Goal: Transaction & Acquisition: Purchase product/service

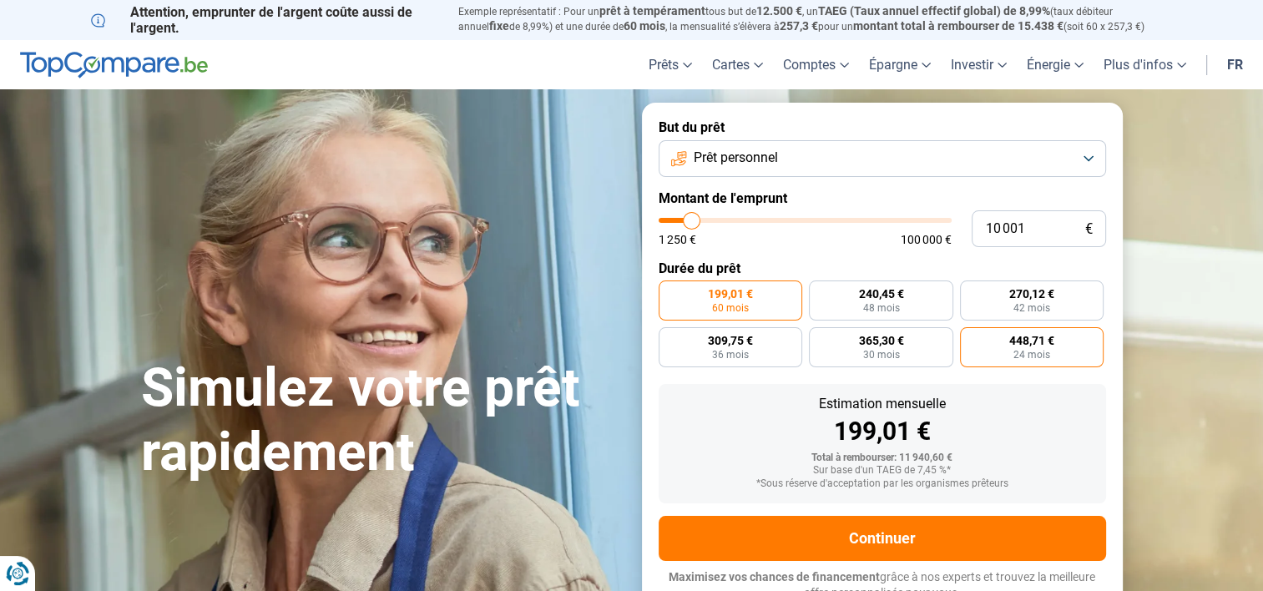
click at [1082, 354] on label "448,71 € 24 mois" at bounding box center [1032, 347] width 144 height 40
click at [971, 338] on input "448,71 € 24 mois" at bounding box center [965, 332] width 11 height 11
radio input "true"
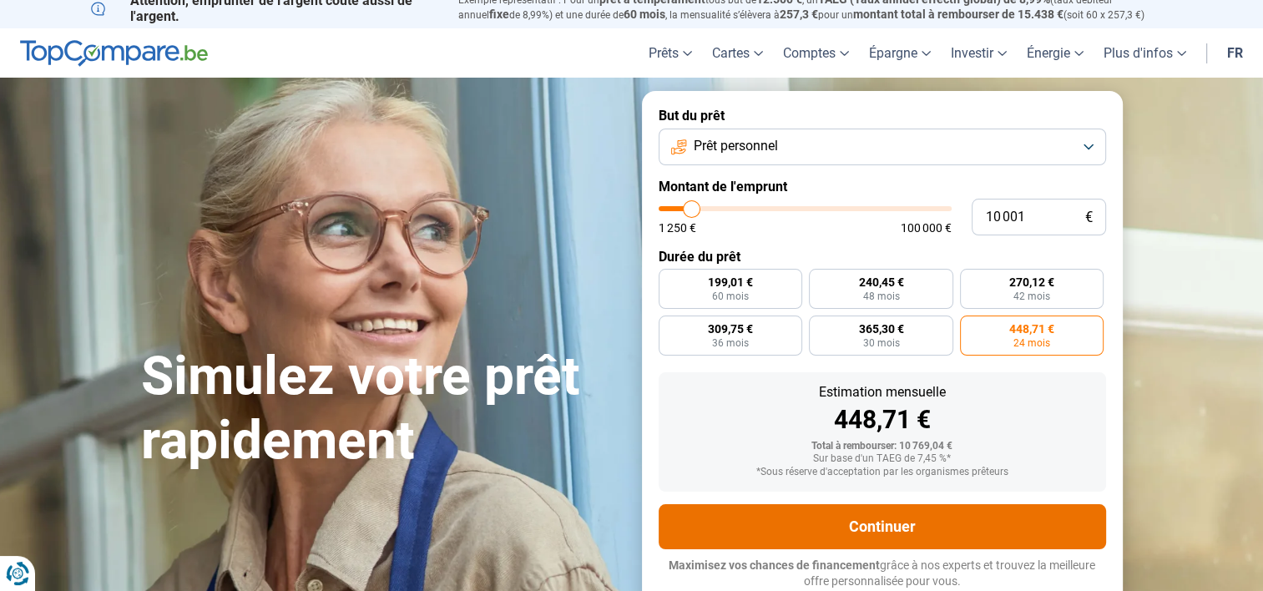
click at [897, 526] on button "Continuer" at bounding box center [882, 526] width 447 height 45
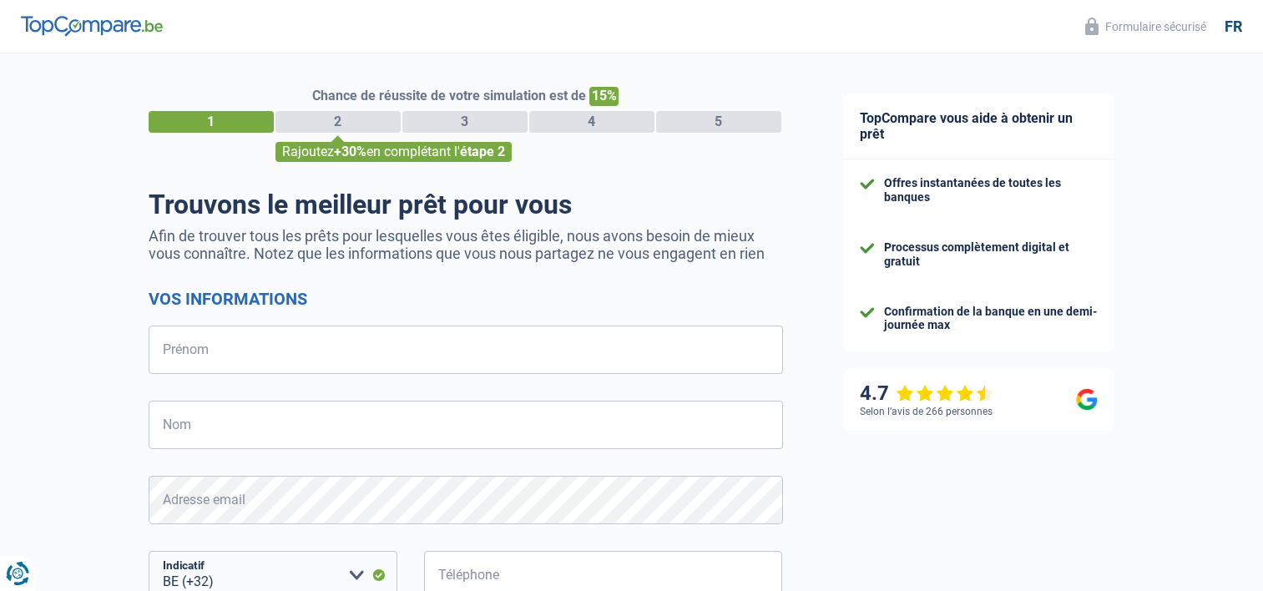
select select "32"
click at [260, 344] on input "Prénom" at bounding box center [466, 350] width 634 height 48
type input "Jean-Yves"
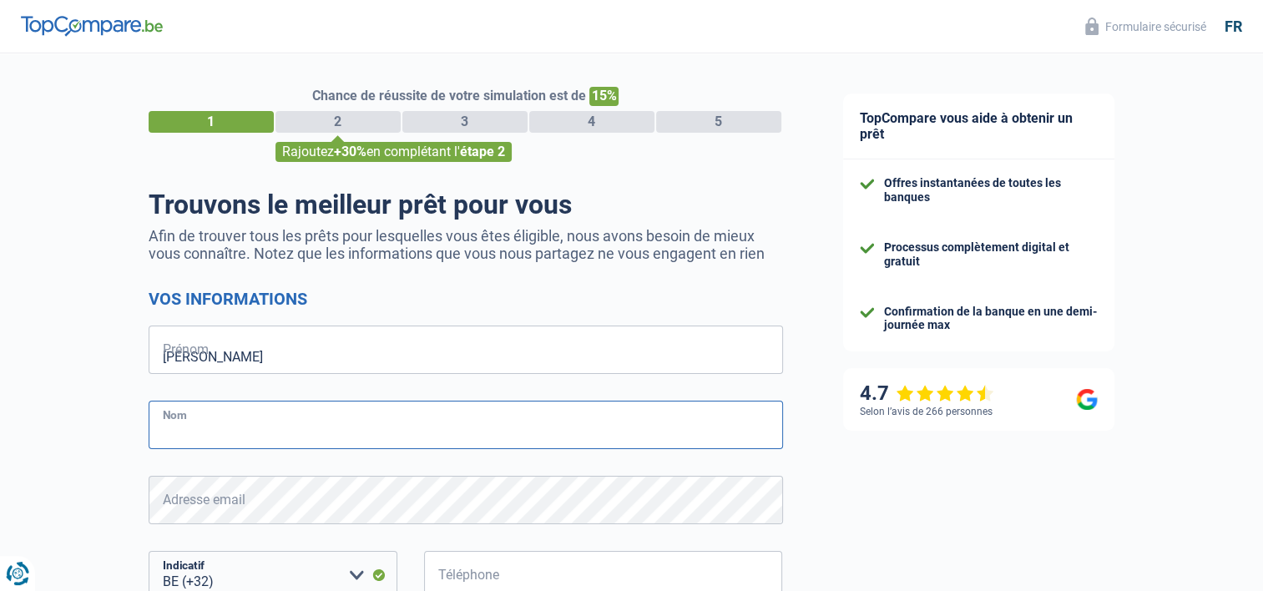
type input "Macron"
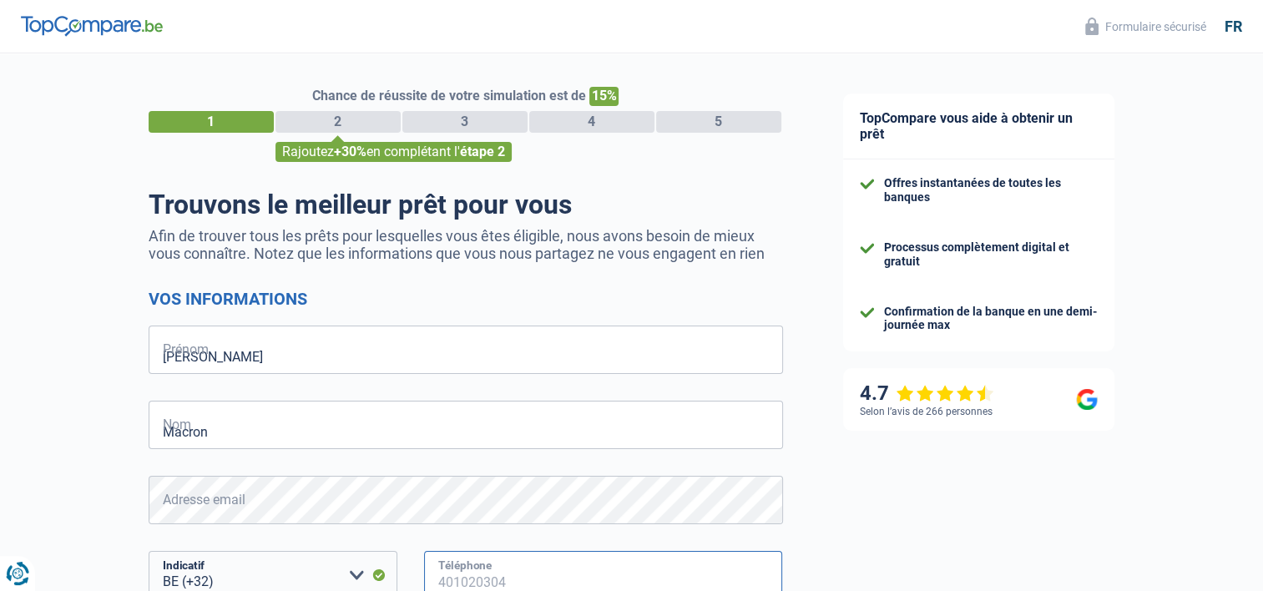
type input "473991175"
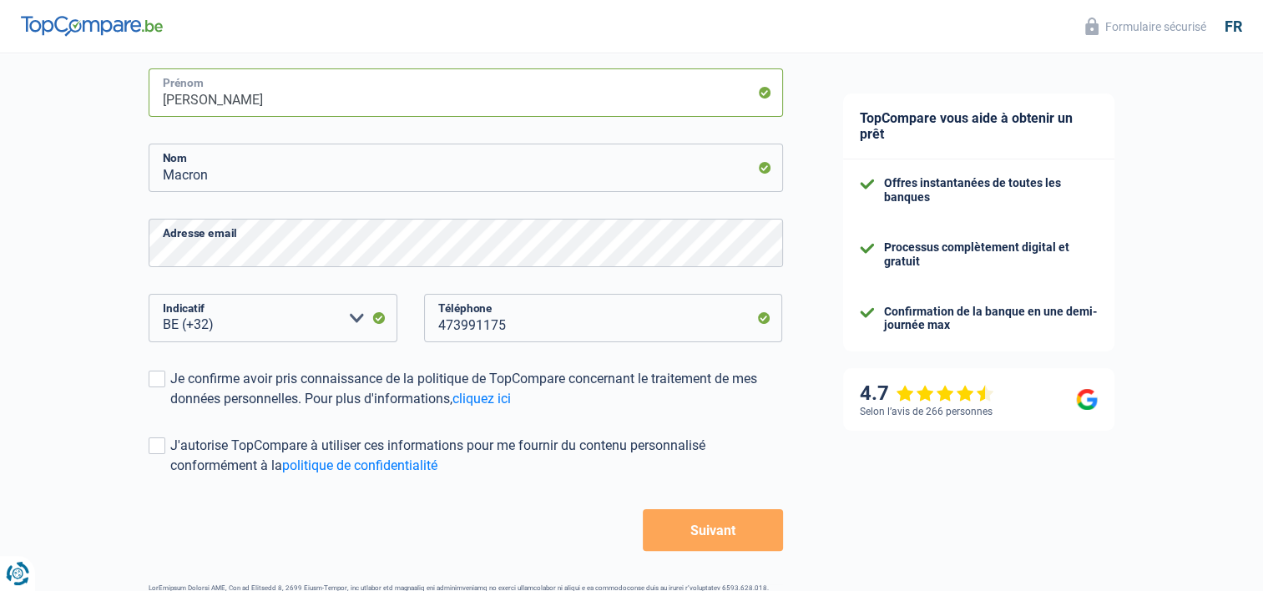
scroll to position [260, 0]
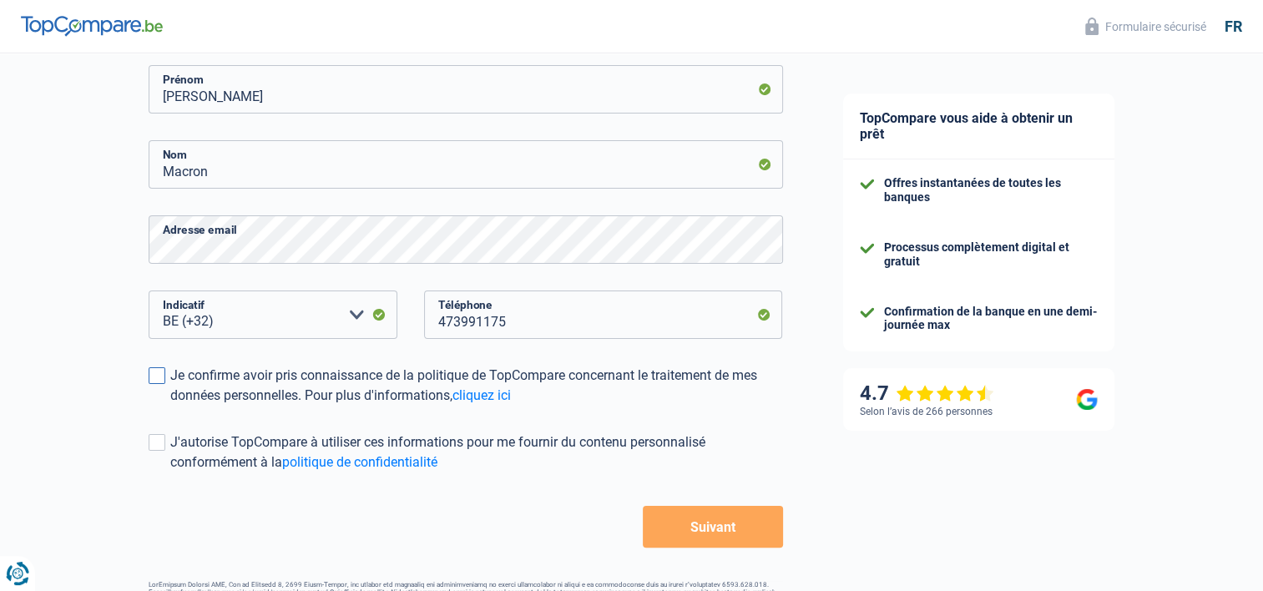
click at [155, 375] on span at bounding box center [157, 375] width 17 height 17
click at [170, 406] on input "Je confirme avoir pris connaissance de la politique de TopCompare concernant le…" at bounding box center [170, 406] width 0 height 0
click at [152, 446] on span at bounding box center [157, 442] width 17 height 17
click at [170, 472] on input "J'autorise TopCompare à utiliser ces informations pour me fournir du contenu pe…" at bounding box center [170, 472] width 0 height 0
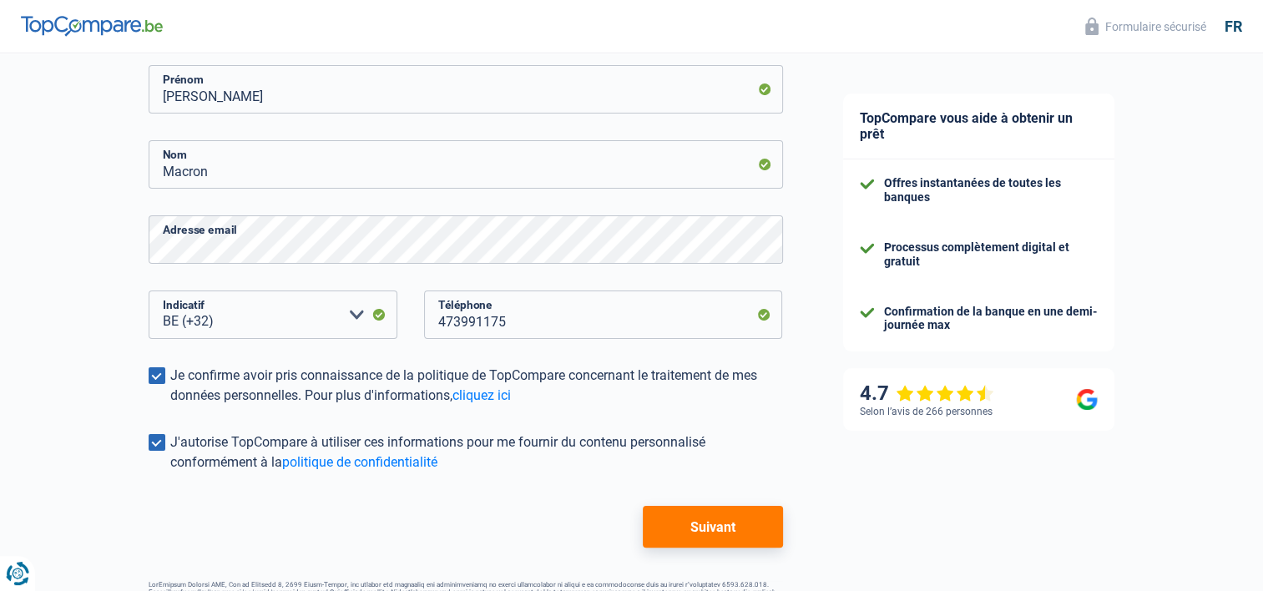
click at [743, 521] on button "Suivant" at bounding box center [712, 527] width 139 height 42
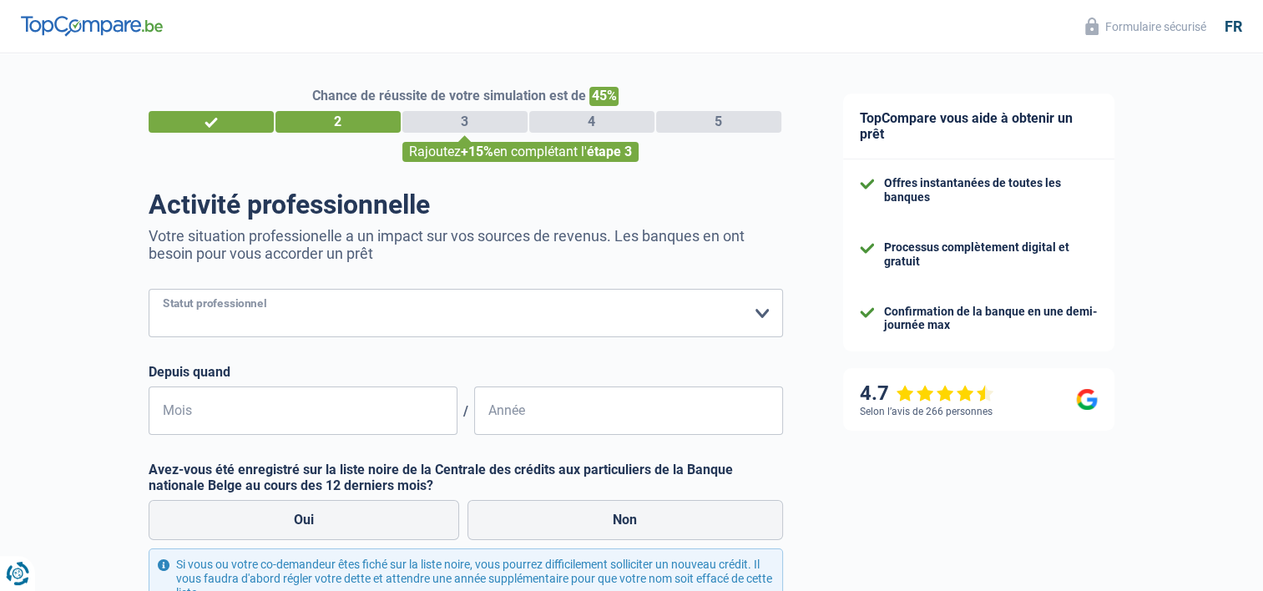
click at [763, 316] on select "Ouvrier Employé privé Employé public Invalide Indépendant Pensionné Chômeur Mut…" at bounding box center [466, 313] width 634 height 48
select select "retired"
click at [149, 290] on select "Ouvrier Employé privé Employé public Invalide Indépendant Pensionné Chômeur Mut…" at bounding box center [466, 313] width 634 height 48
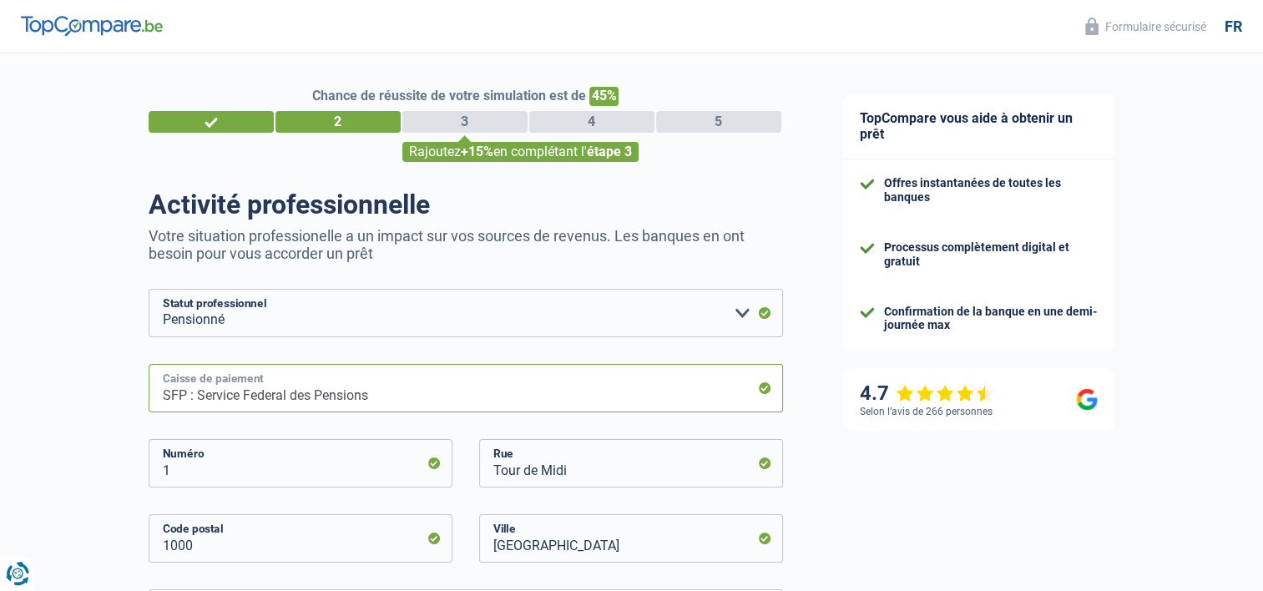
click at [396, 391] on input "SFP : Service Federal des Pensions" at bounding box center [466, 388] width 634 height 48
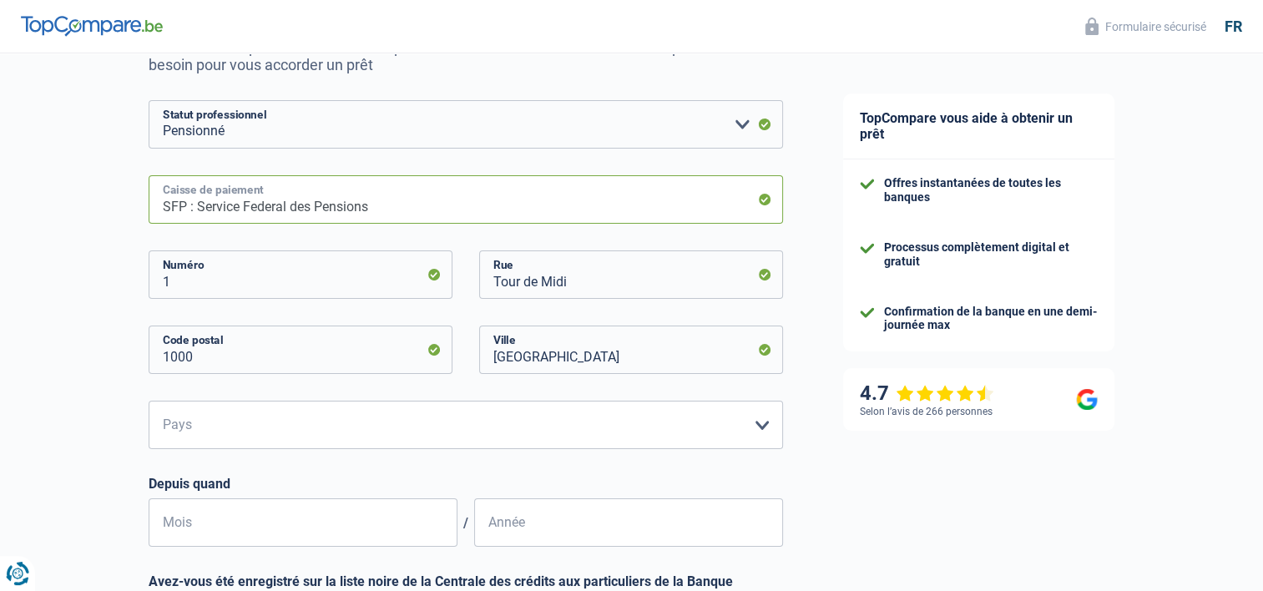
scroll to position [322, 0]
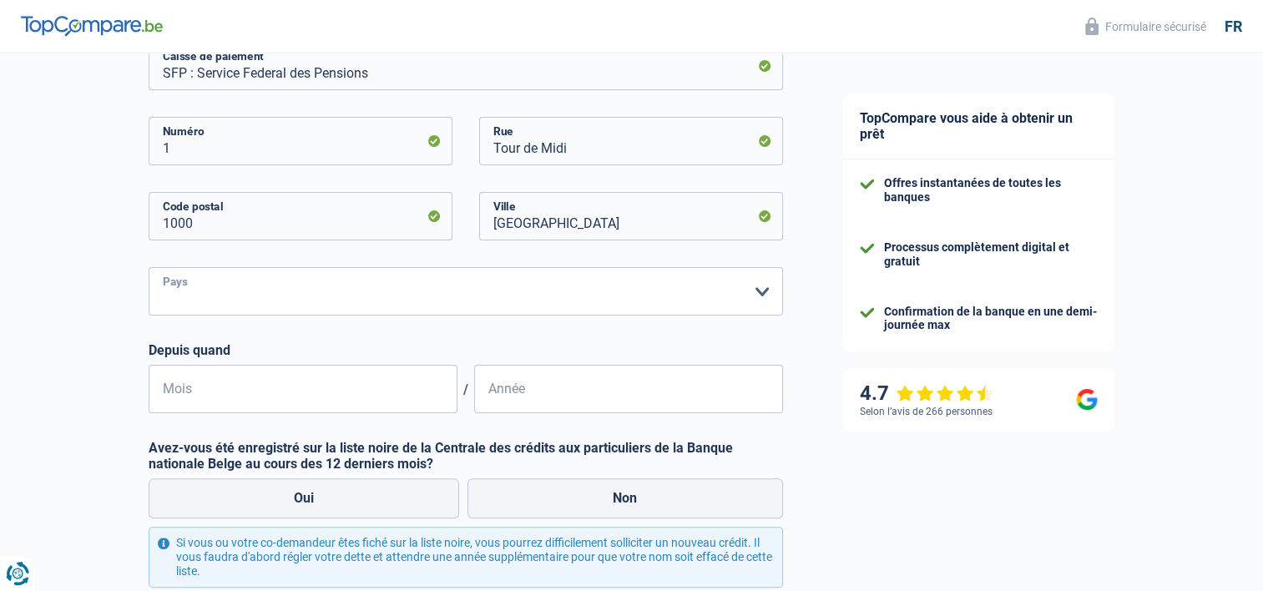
click at [763, 293] on select "Belgique Luxembourg Veuillez sélectionner une option" at bounding box center [466, 291] width 634 height 48
select select "BE"
click at [149, 268] on select "Belgique Luxembourg Veuillez sélectionner une option" at bounding box center [466, 291] width 634 height 48
click at [286, 393] on input "Mois" at bounding box center [303, 389] width 309 height 48
type input "01"
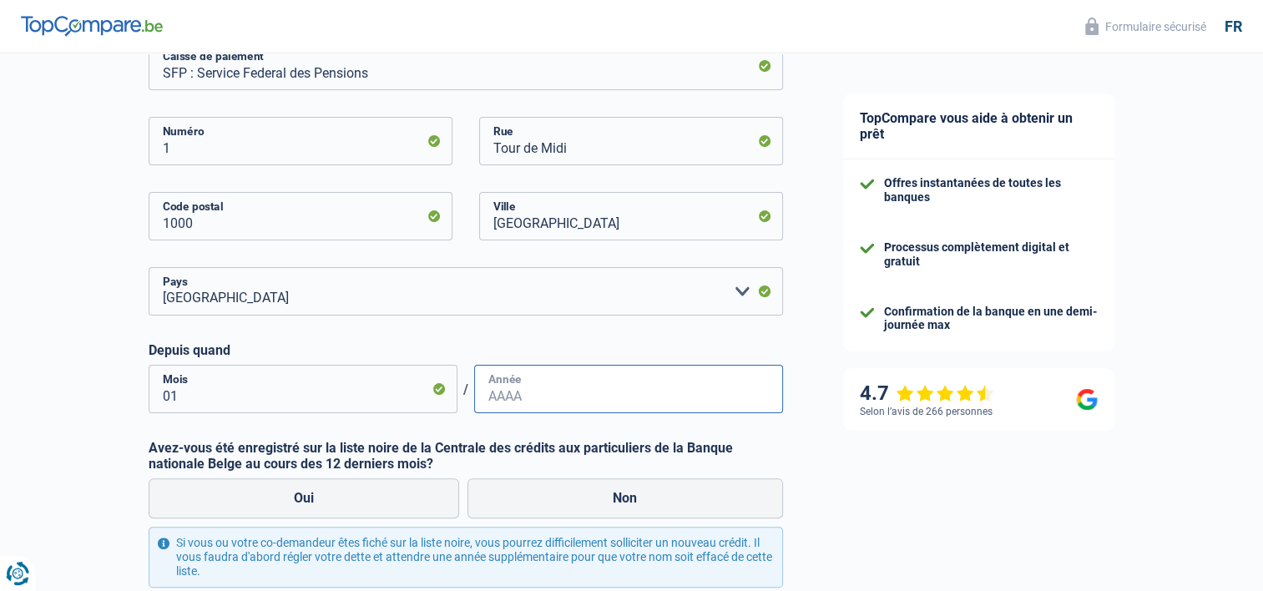
click at [543, 395] on input "Année" at bounding box center [628, 389] width 309 height 48
type input "2005"
click at [648, 503] on label "Non" at bounding box center [625, 498] width 316 height 40
click at [648, 503] on input "Non" at bounding box center [625, 498] width 316 height 40
radio input "true"
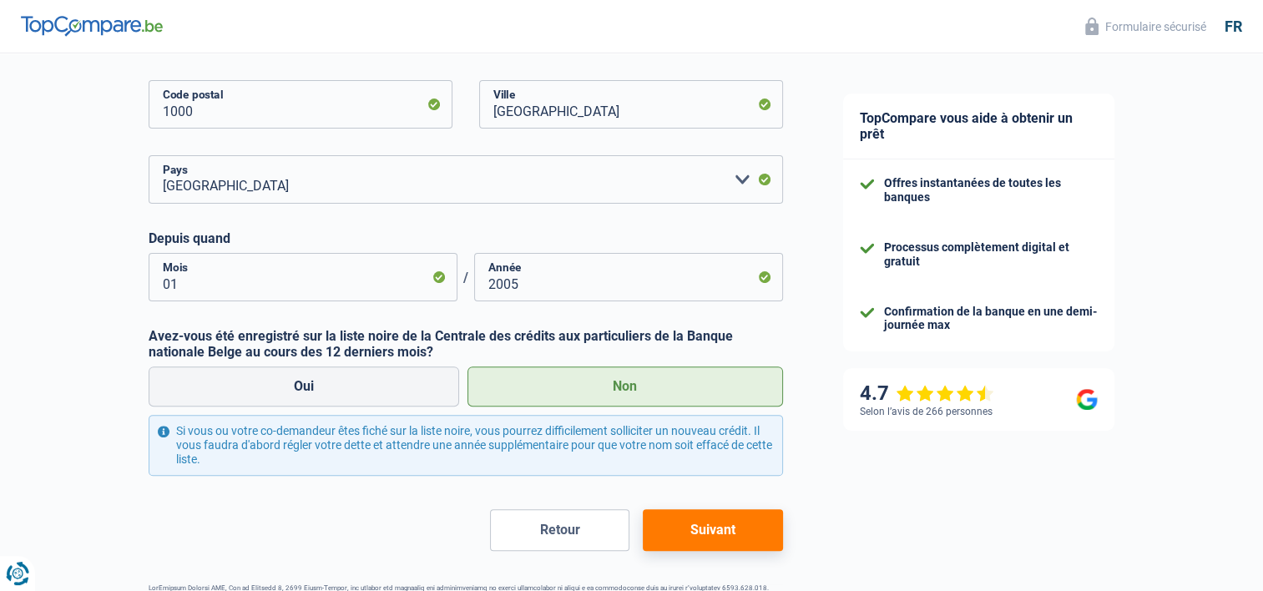
scroll to position [493, 0]
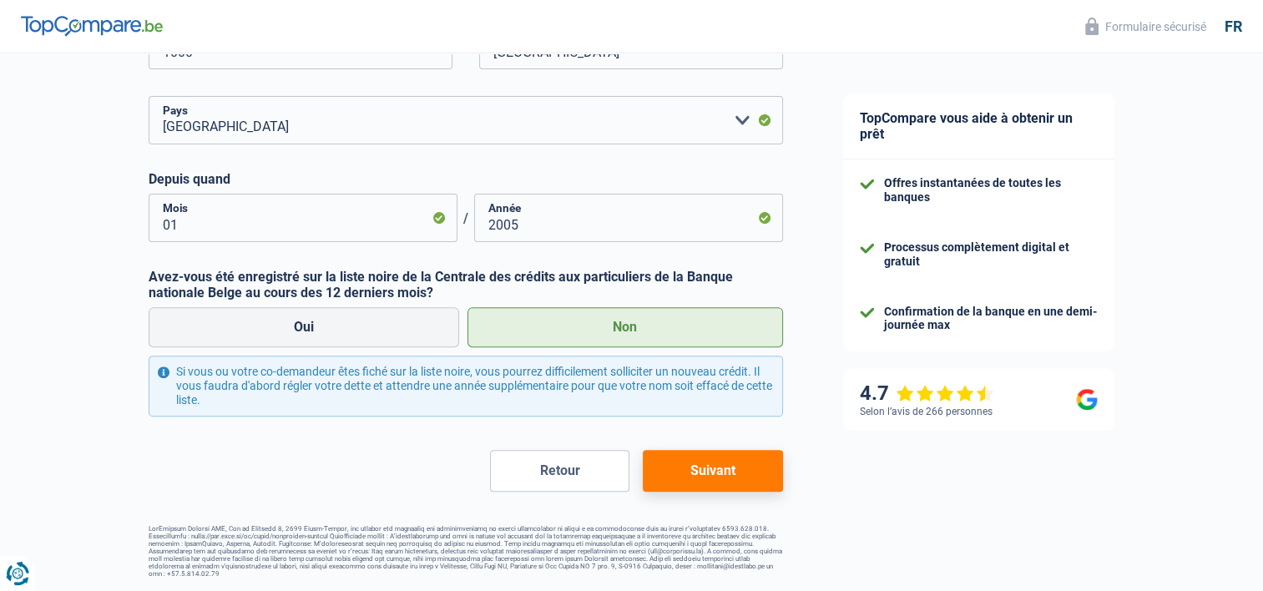
click at [738, 477] on button "Suivant" at bounding box center [712, 471] width 139 height 42
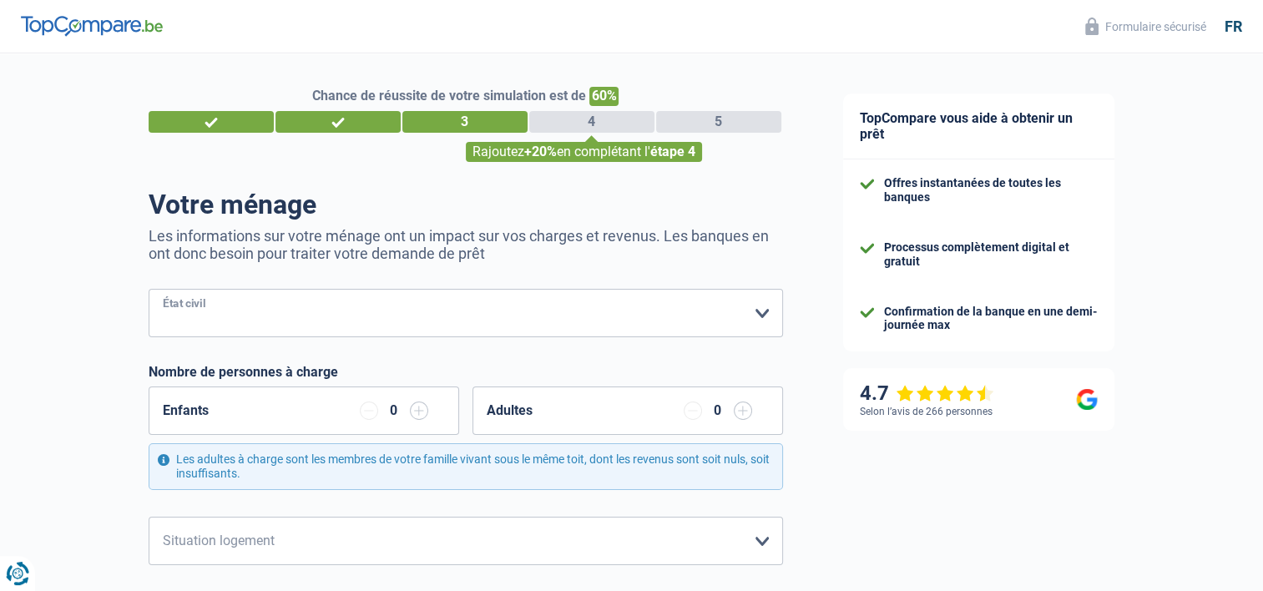
click at [768, 315] on select "Célibataire Marié(e) Cohabitant(e) légal(e) Divorcé(e) Veuf(ve) Séparé (de fait…" at bounding box center [466, 313] width 634 height 48
select select "divorced"
click at [149, 290] on select "Célibataire Marié(e) Cohabitant(e) légal(e) Divorcé(e) Veuf(ve) Séparé (de fait…" at bounding box center [466, 313] width 634 height 48
click at [765, 538] on select "Locataire Propriétaire avec prêt hypothécaire Propriétaire sans prêt hypothécai…" at bounding box center [466, 541] width 634 height 48
select select "rents"
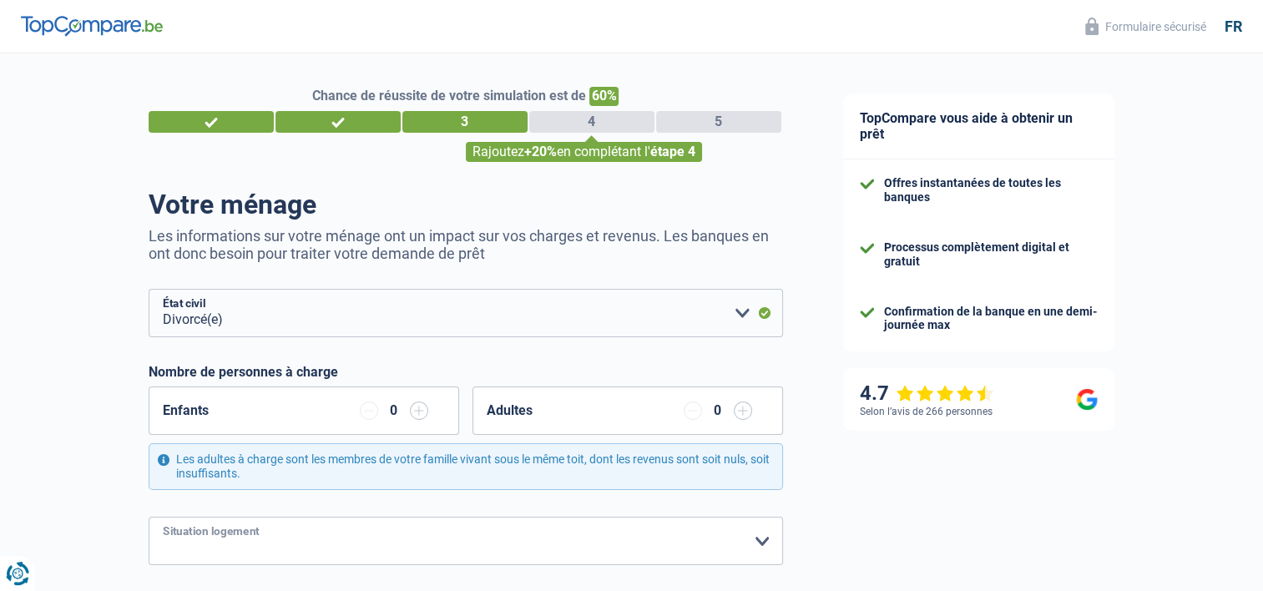
click at [149, 517] on select "Locataire Propriétaire avec prêt hypothécaire Propriétaire sans prêt hypothécai…" at bounding box center [466, 541] width 634 height 48
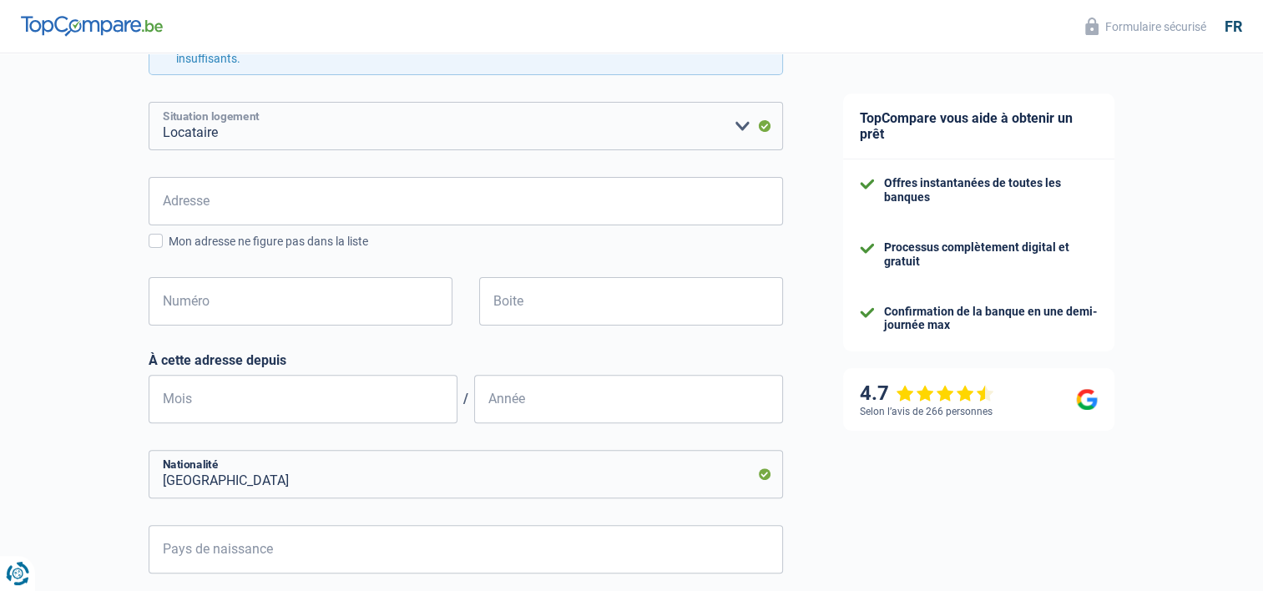
scroll to position [399, 0]
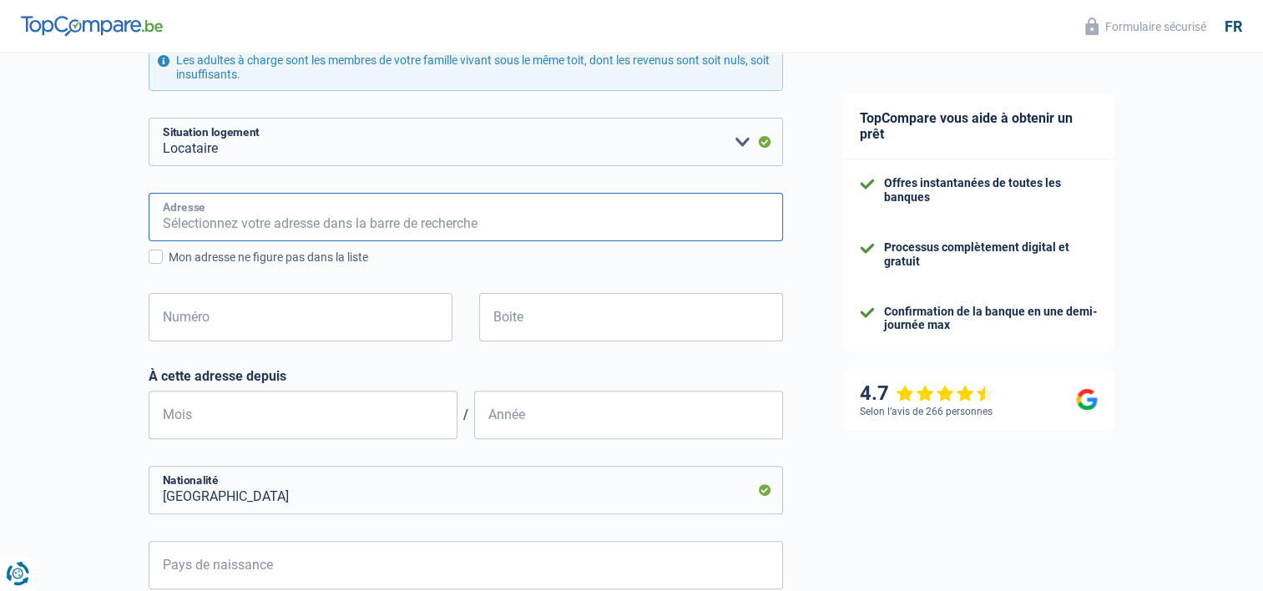
click at [291, 227] on input "Adresse" at bounding box center [466, 217] width 634 height 48
type input "Sentier des Bruyères,1"
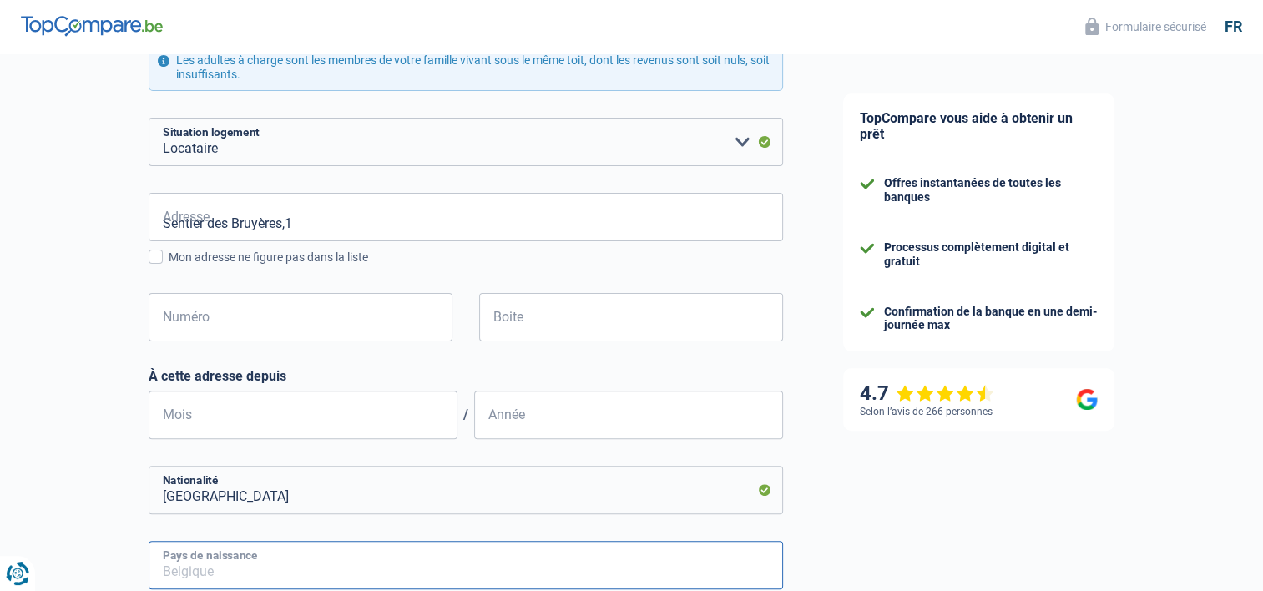
type input "Belgique"
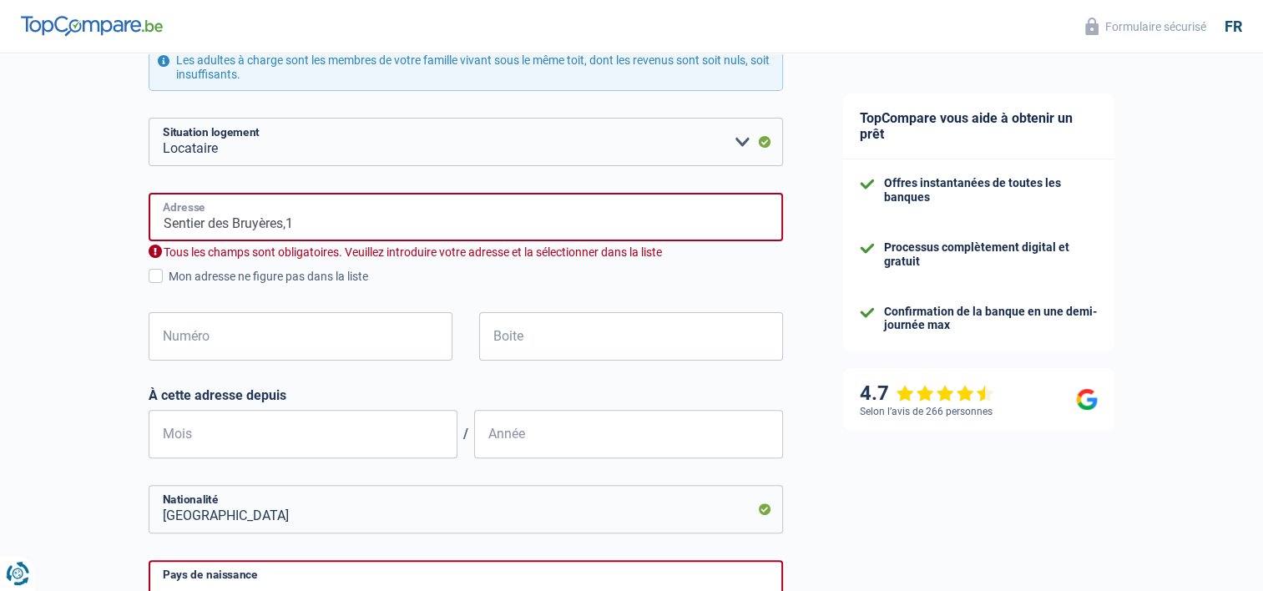
type input "Belgique"
click at [326, 224] on input "Sentier des Bruyères,1" at bounding box center [466, 217] width 634 height 48
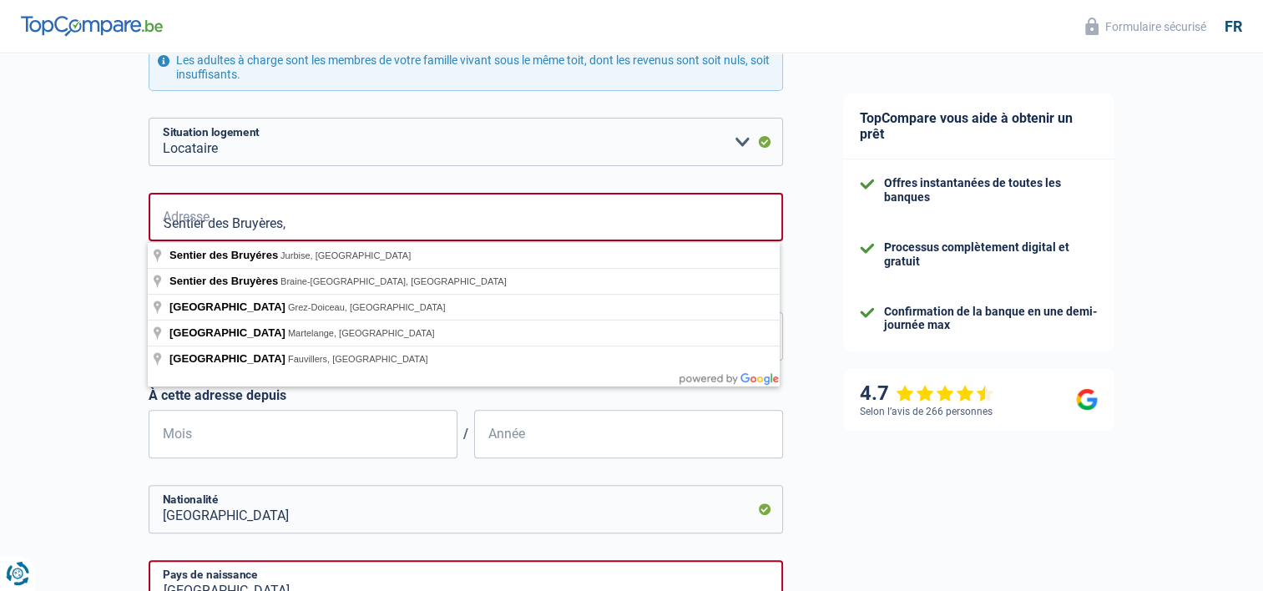
click at [688, 211] on input "Sentier des Bruyères," at bounding box center [466, 217] width 634 height 48
type input "Sentier des Bruyères,"
click at [809, 214] on div "Chance de réussite de votre simulation est de 60% 1 2 3 4 5 Rajoutez +20% en co…" at bounding box center [406, 297] width 813 height 1298
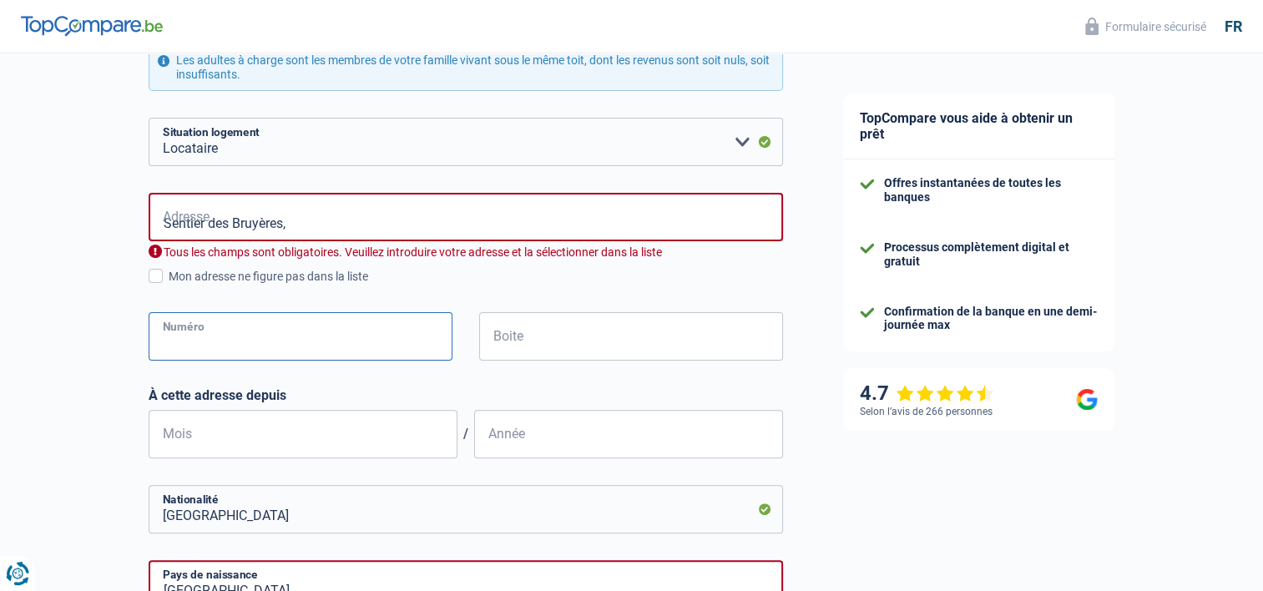
click at [250, 336] on input "Numéro" at bounding box center [301, 336] width 304 height 48
type input "1"
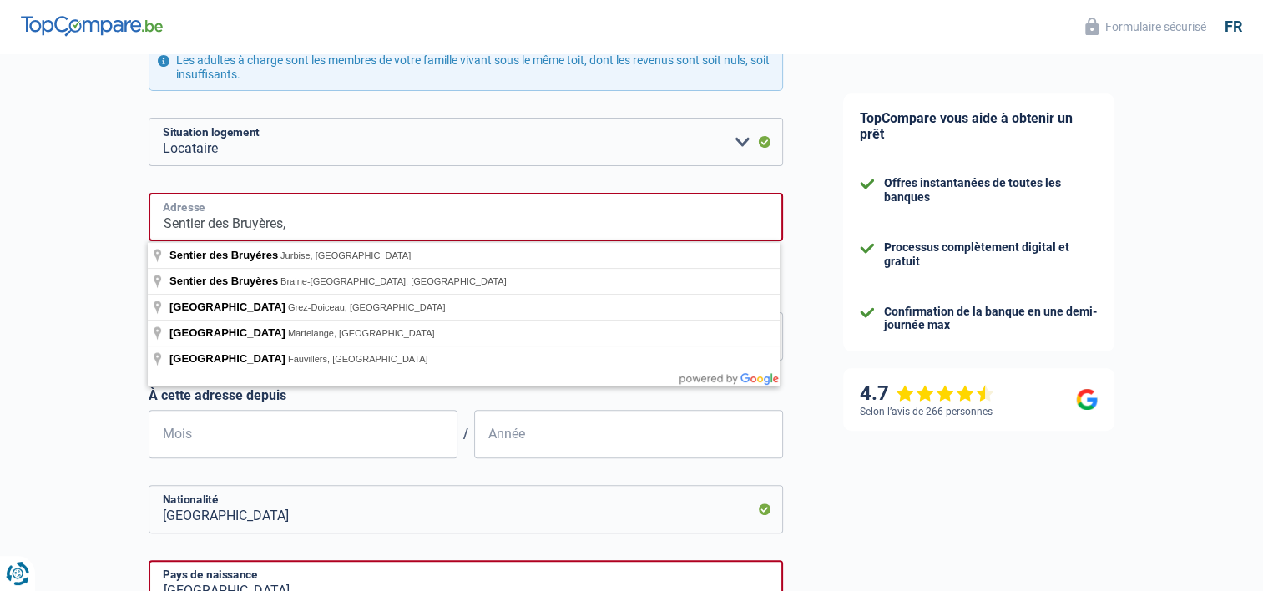
click at [327, 210] on input "Sentier des Bruyères," at bounding box center [466, 217] width 634 height 48
click at [297, 210] on input "Sentier des Bruyères," at bounding box center [466, 217] width 634 height 48
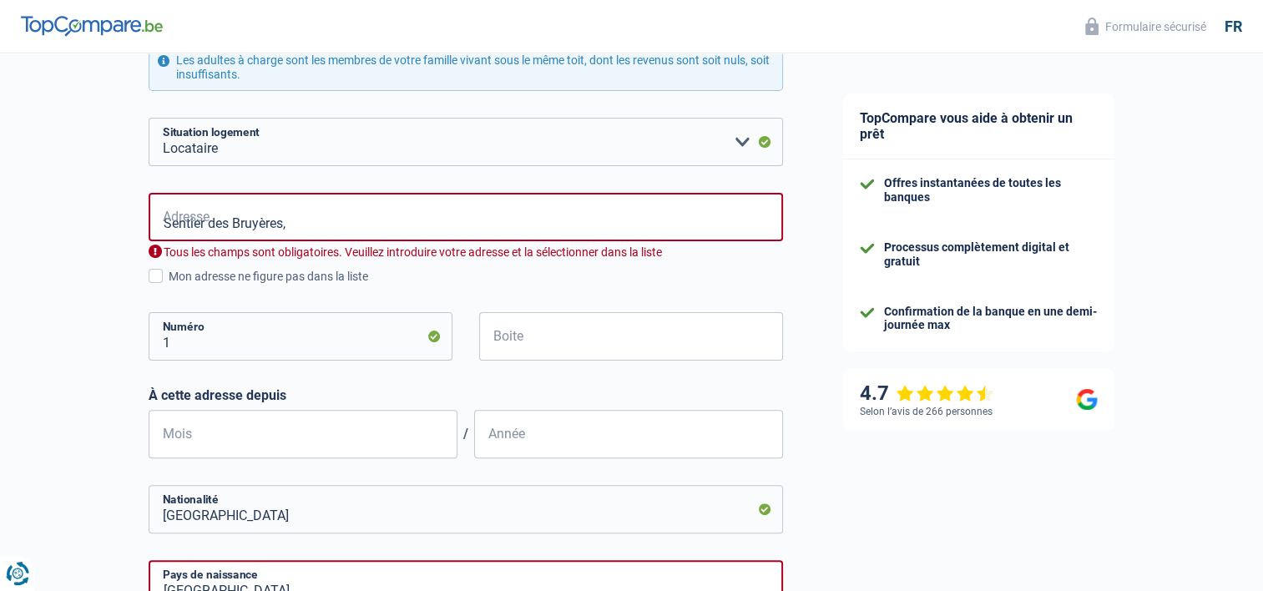
click at [826, 432] on div "TopCompare vous aide à obtenir un prêt Offres instantanées de toutes les banque…" at bounding box center [1038, 303] width 451 height 1298
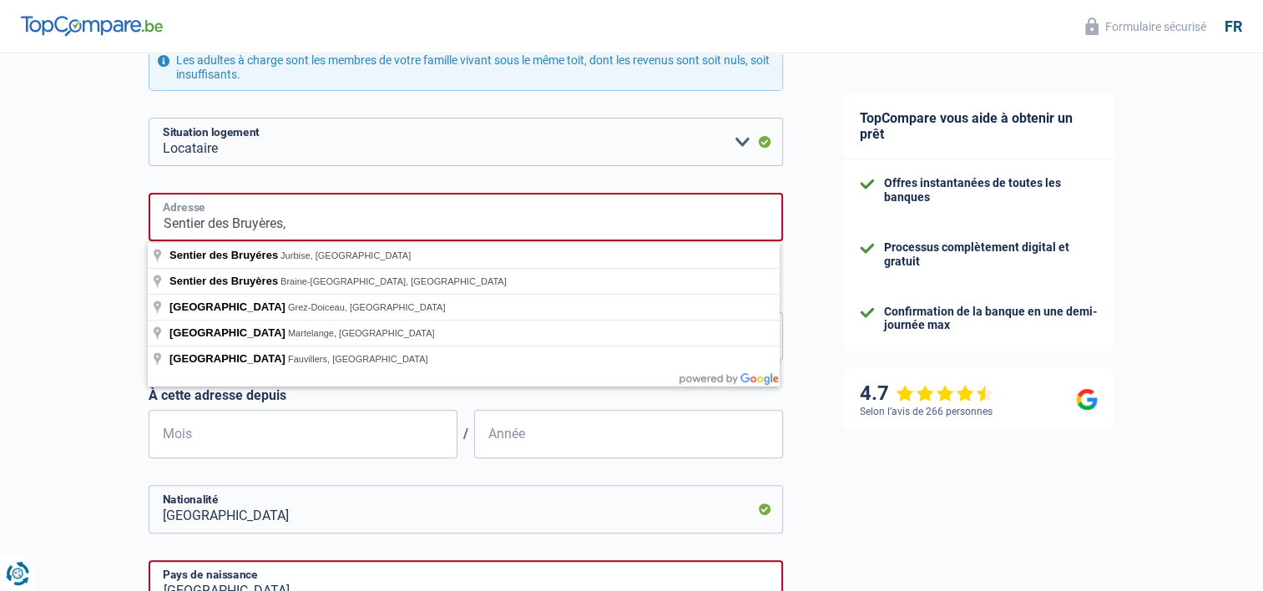
click at [320, 225] on input "Sentier des Bruyères," at bounding box center [466, 217] width 634 height 48
click at [826, 373] on div "TopCompare vous aide à obtenir un prêt Offres instantanées de toutes les banque…" at bounding box center [1038, 303] width 451 height 1298
click at [310, 215] on input "Sentier des Bruyères,1" at bounding box center [466, 217] width 634 height 48
click at [334, 213] on input "Sentier des Bruyères,1" at bounding box center [466, 217] width 634 height 48
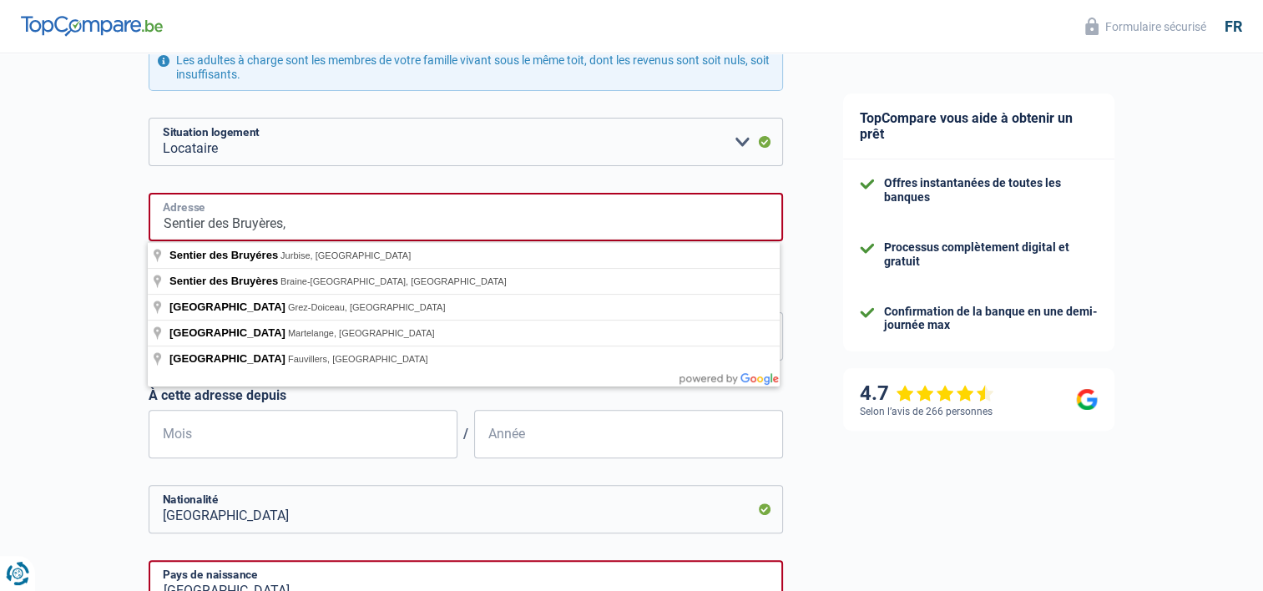
click at [163, 221] on input "Sentier des Bruyères," at bounding box center [466, 217] width 634 height 48
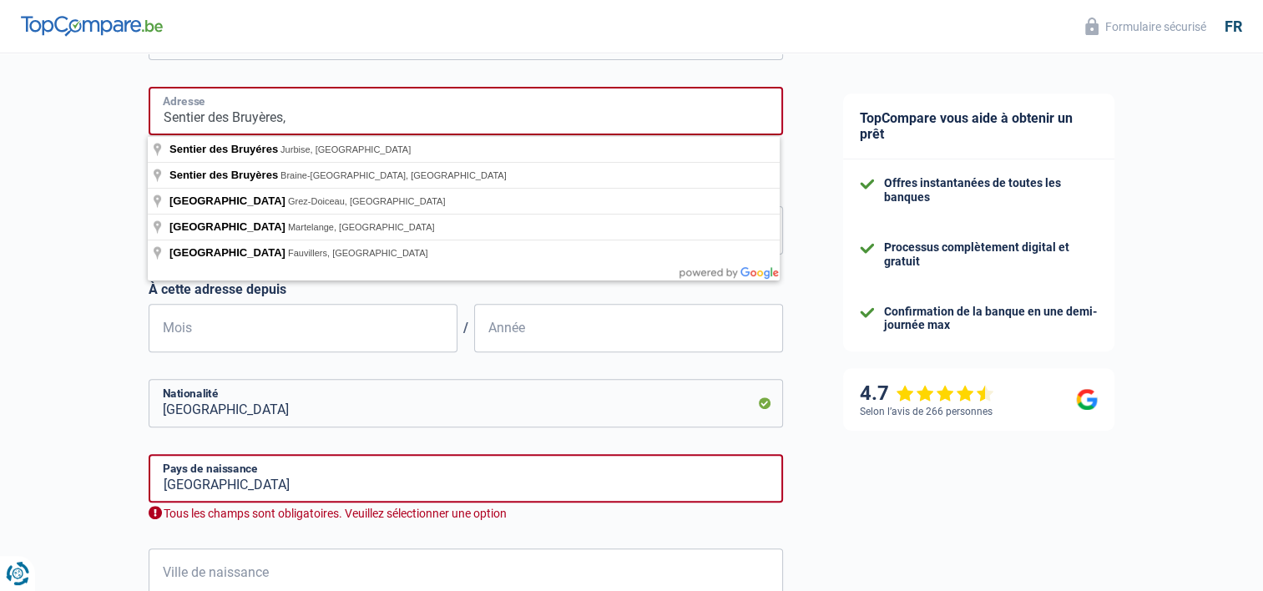
scroll to position [539, 0]
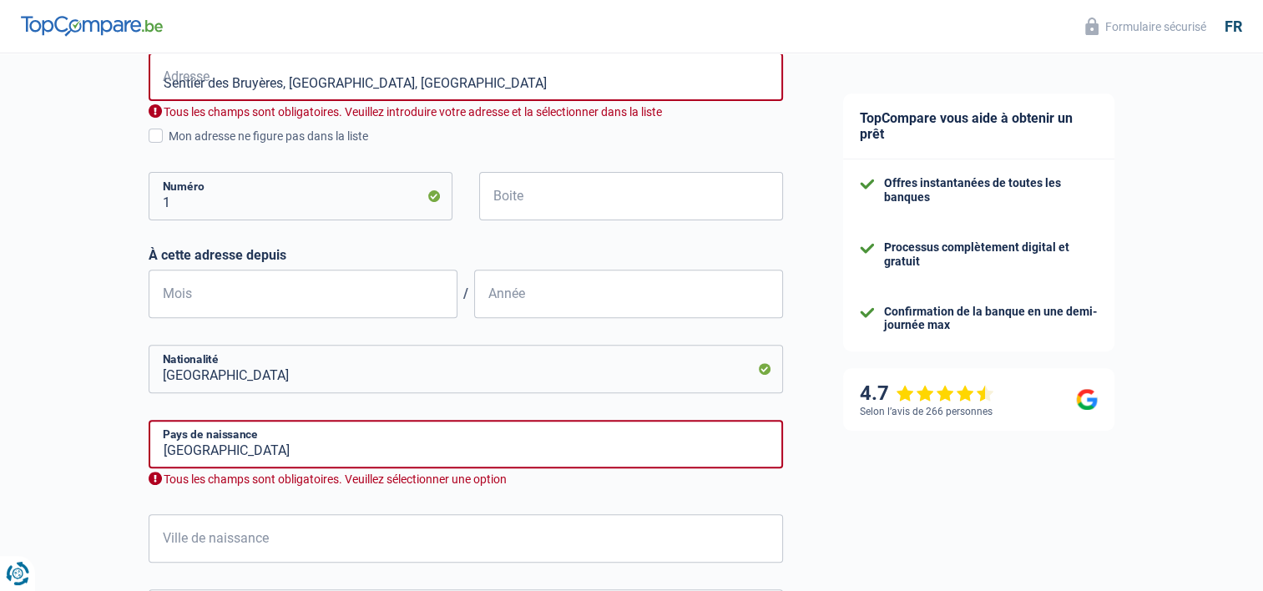
type input "Sentier des Bruyères, 1440, Braine-le-Château, BE"
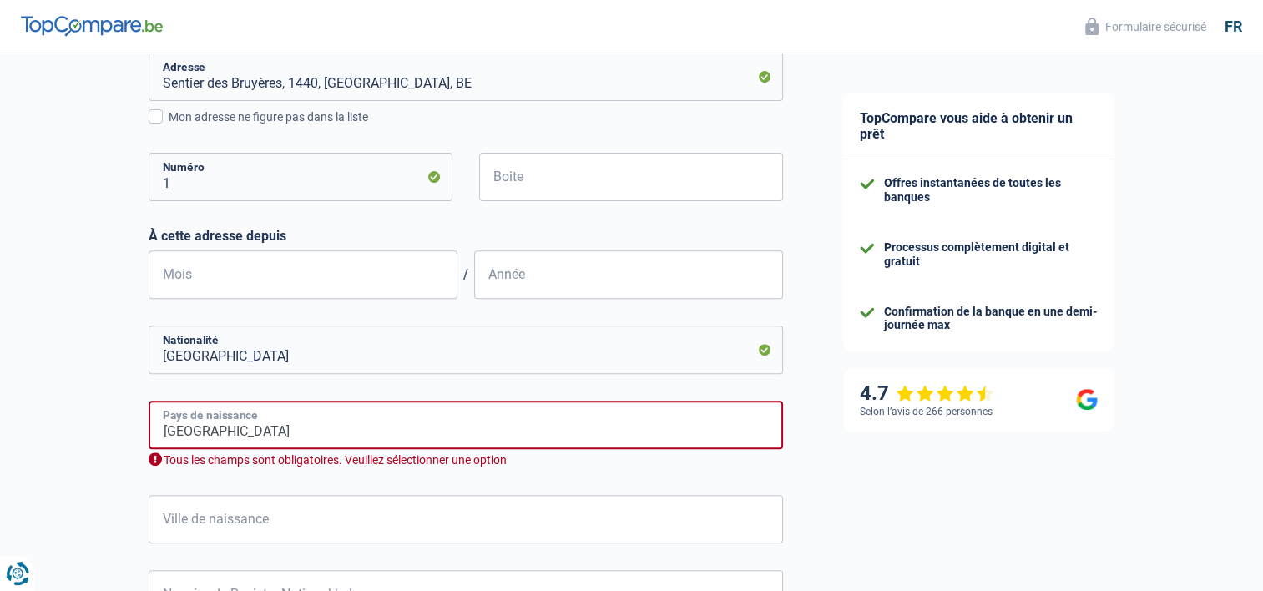
click at [289, 431] on input "Belgique" at bounding box center [466, 425] width 634 height 48
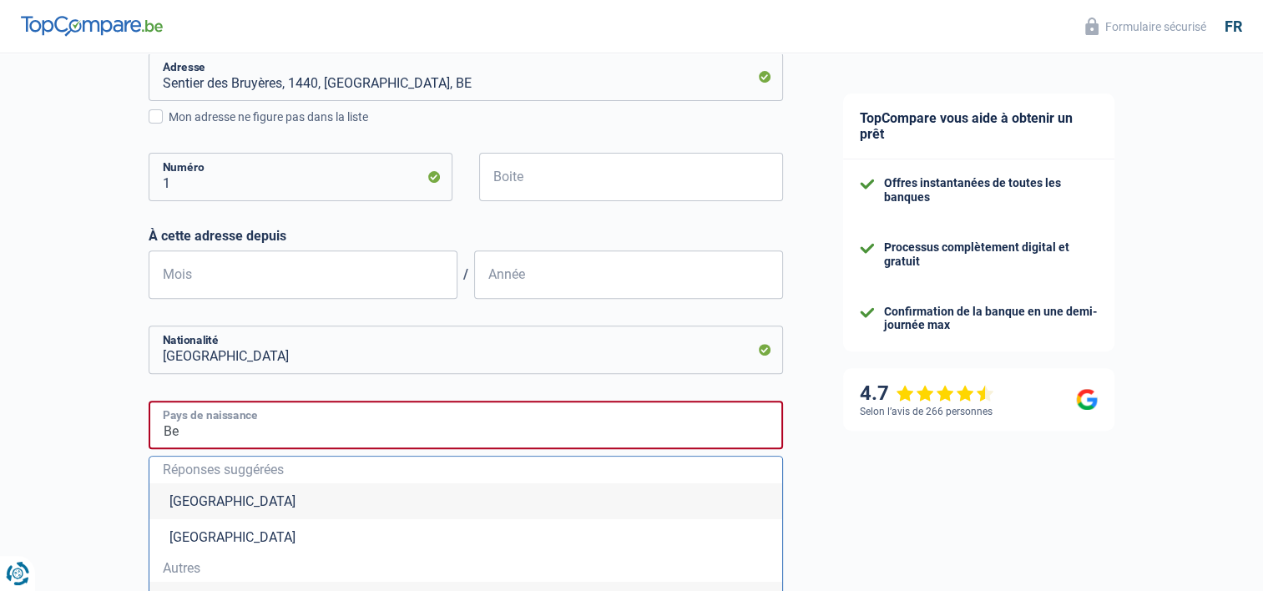
type input "B"
click at [676, 418] on input "France" at bounding box center [466, 425] width 634 height 48
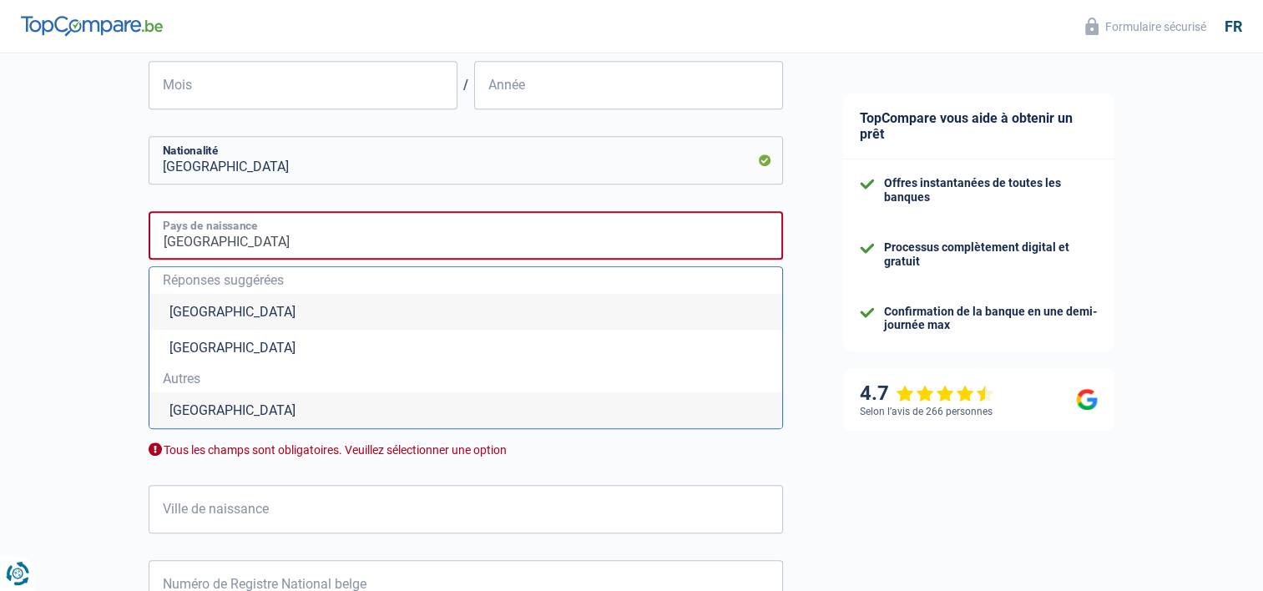
scroll to position [862, 0]
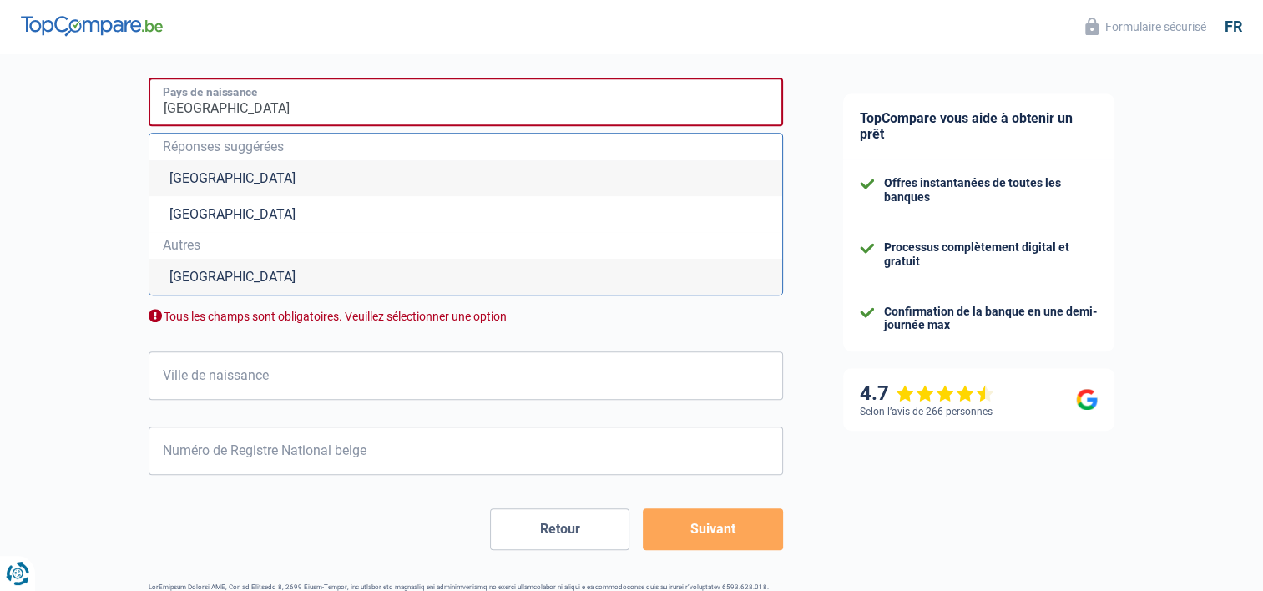
type input "France"
click at [209, 277] on li "France" at bounding box center [465, 277] width 633 height 36
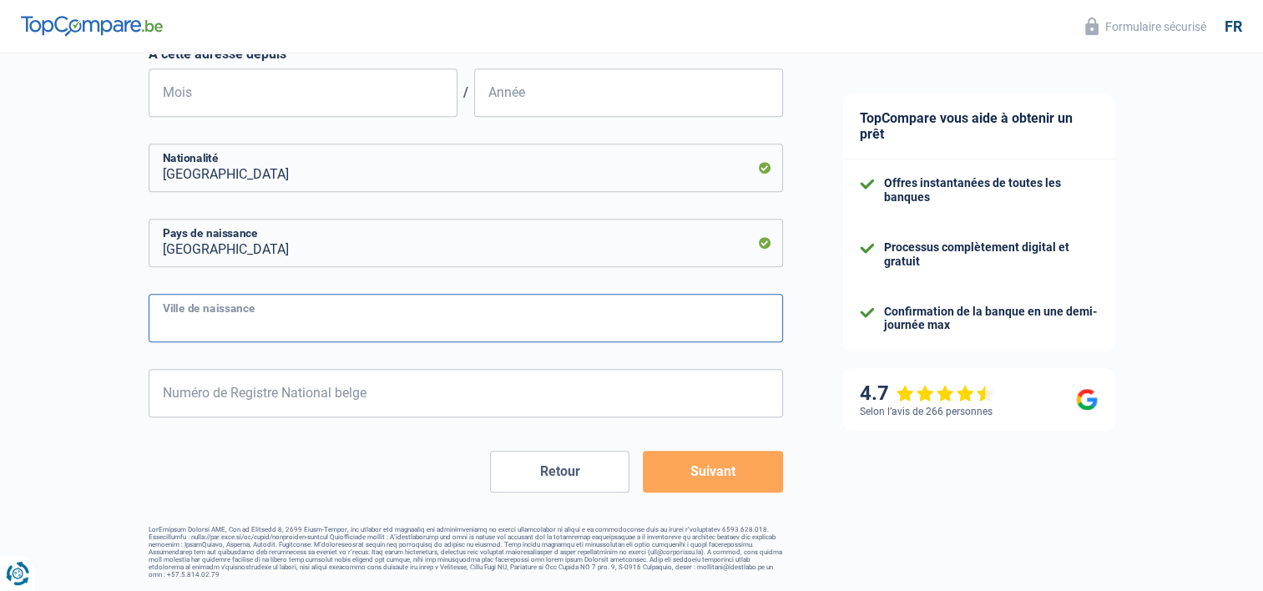
click at [371, 327] on input "Ville de naissance" at bounding box center [466, 318] width 634 height 48
type input "Paris"
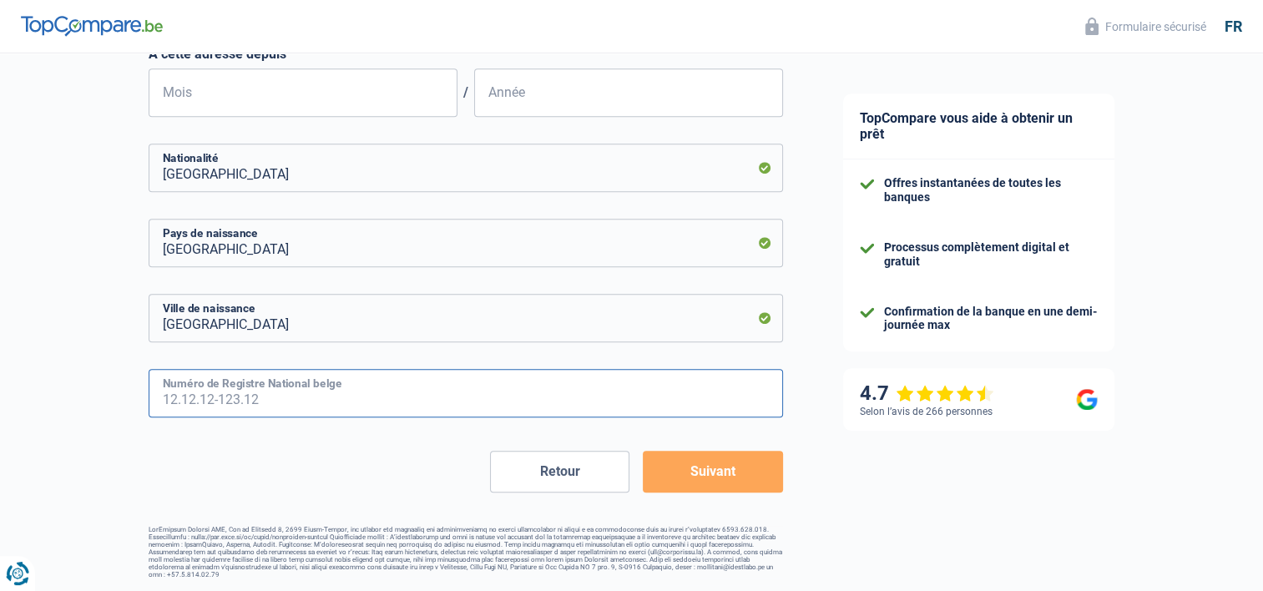
click at [391, 397] on input "Numéro de Registre National belge" at bounding box center [466, 393] width 634 height 48
type input "48.06.13-473.9"
type input "6"
type input "1948"
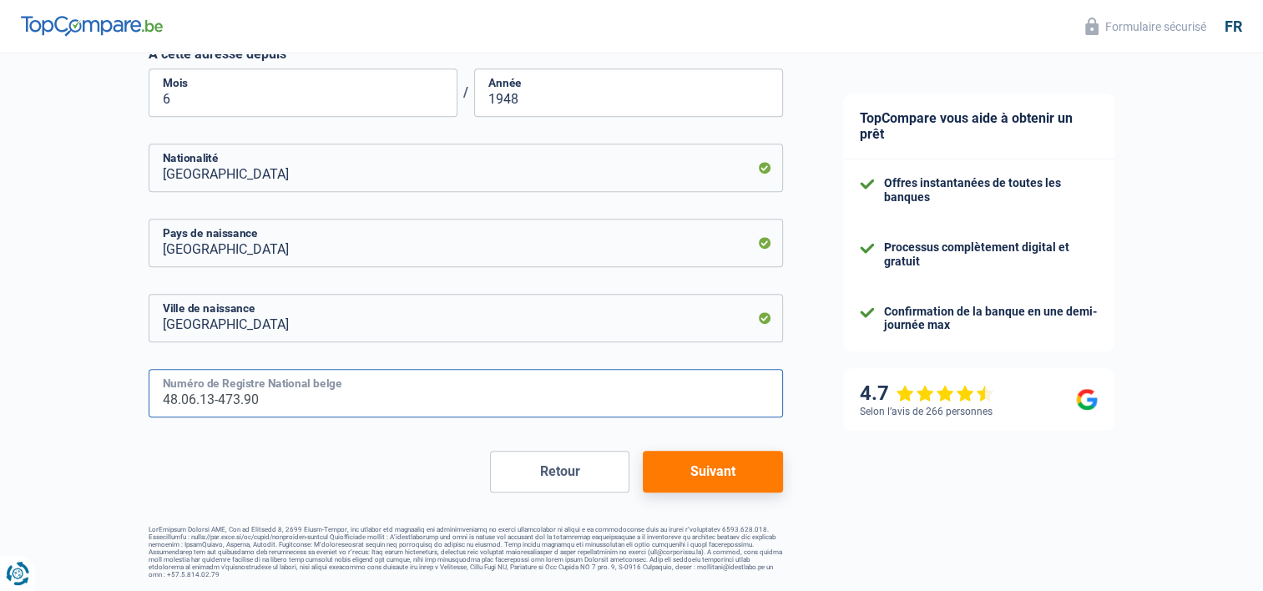
type input "48.06.13-473.90"
click at [721, 464] on button "Suivant" at bounding box center [712, 472] width 139 height 42
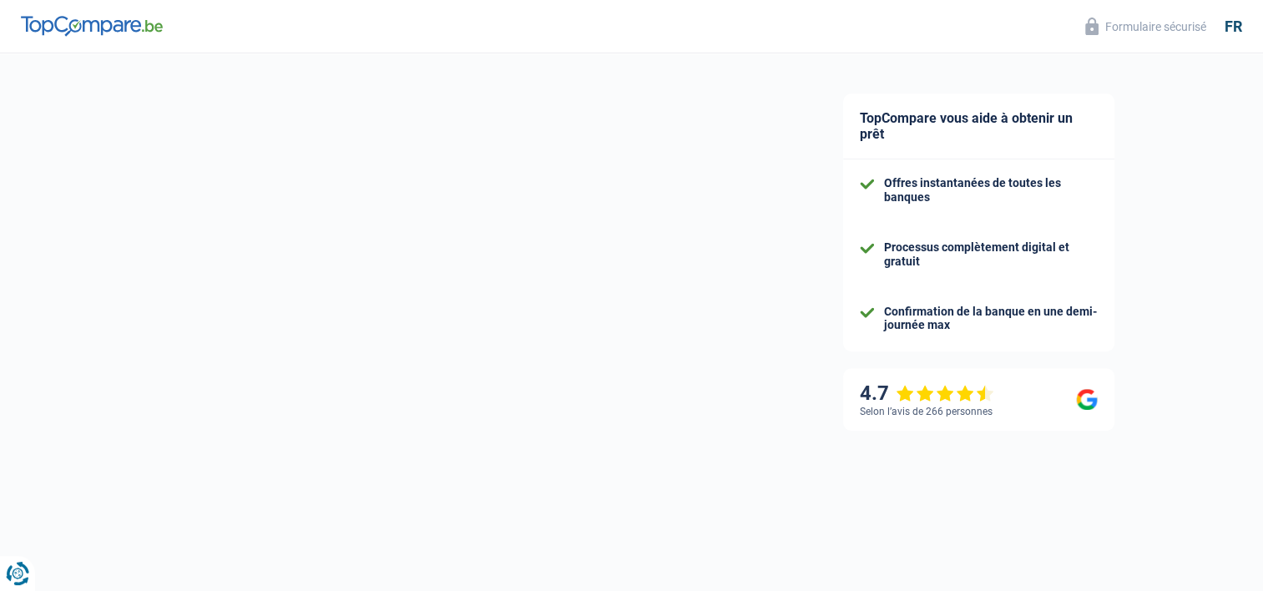
select select "pension"
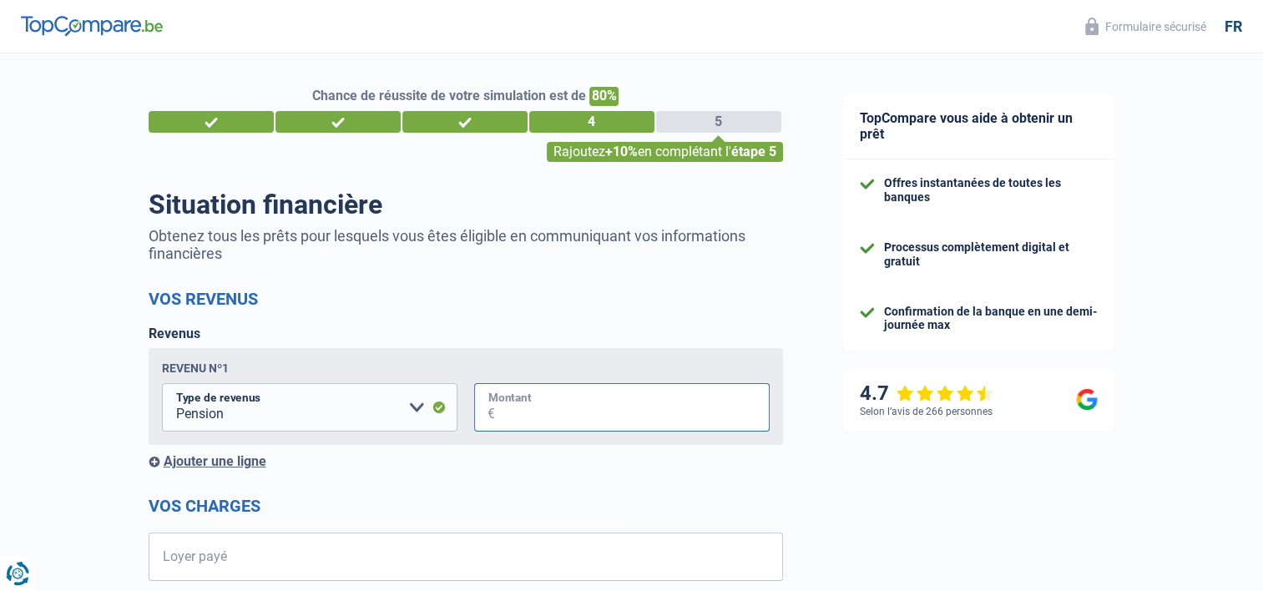
click at [588, 414] on input "Montant" at bounding box center [632, 407] width 275 height 48
click at [604, 418] on input "Montant" at bounding box center [632, 407] width 275 height 48
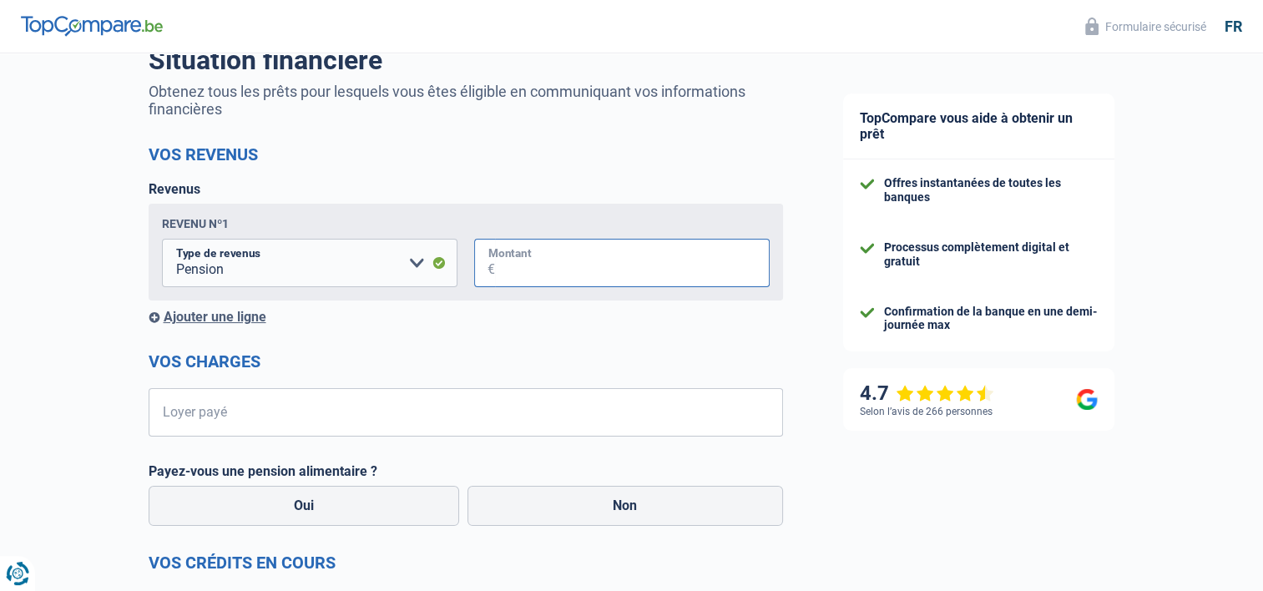
scroll to position [88, 0]
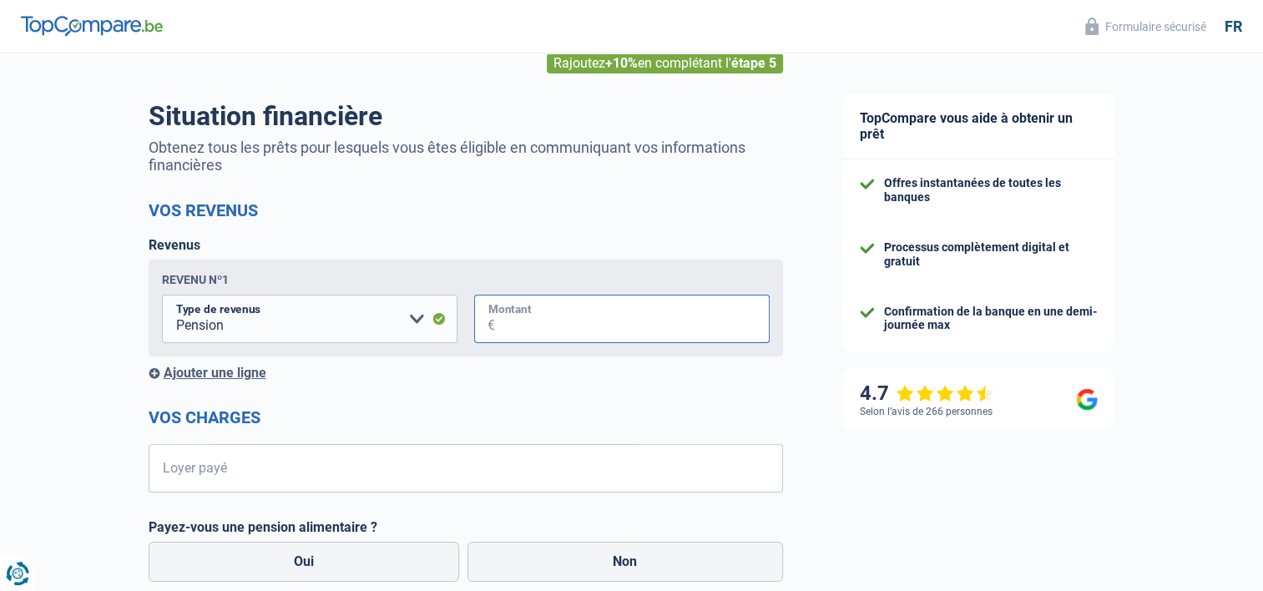
click at [521, 324] on input "Montant" at bounding box center [632, 319] width 275 height 48
type input "48.000"
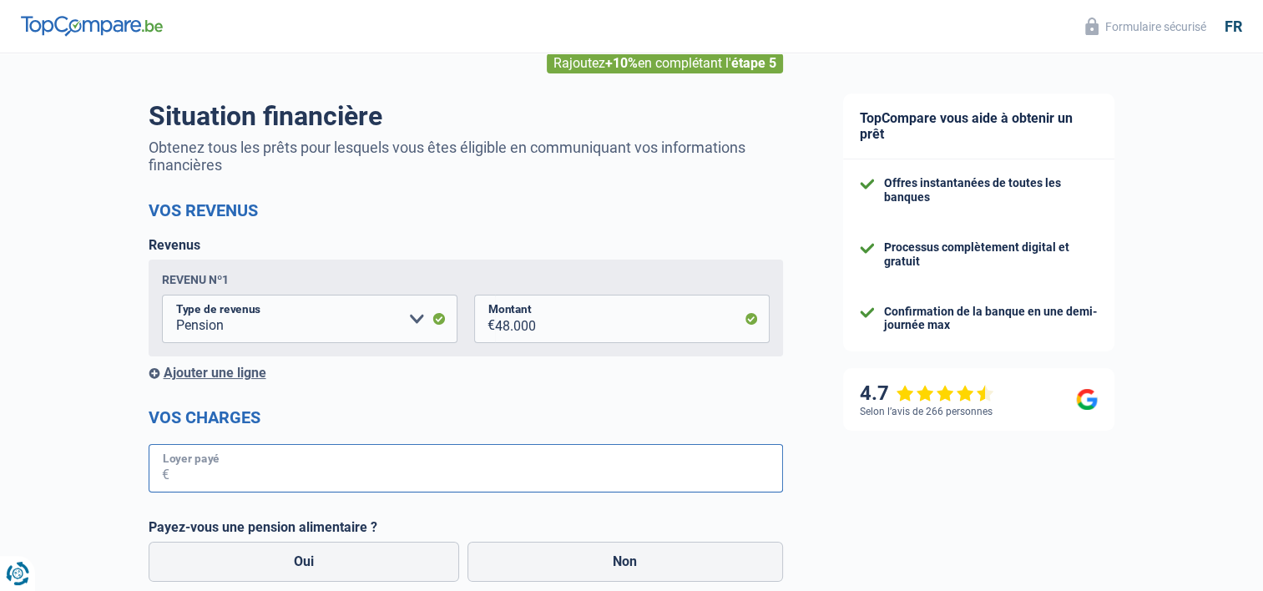
click at [356, 471] on input "Loyer payé" at bounding box center [476, 468] width 614 height 48
type input "1.150"
click at [624, 564] on label "Non" at bounding box center [625, 562] width 316 height 40
click at [624, 564] on input "Non" at bounding box center [625, 562] width 316 height 40
radio input "true"
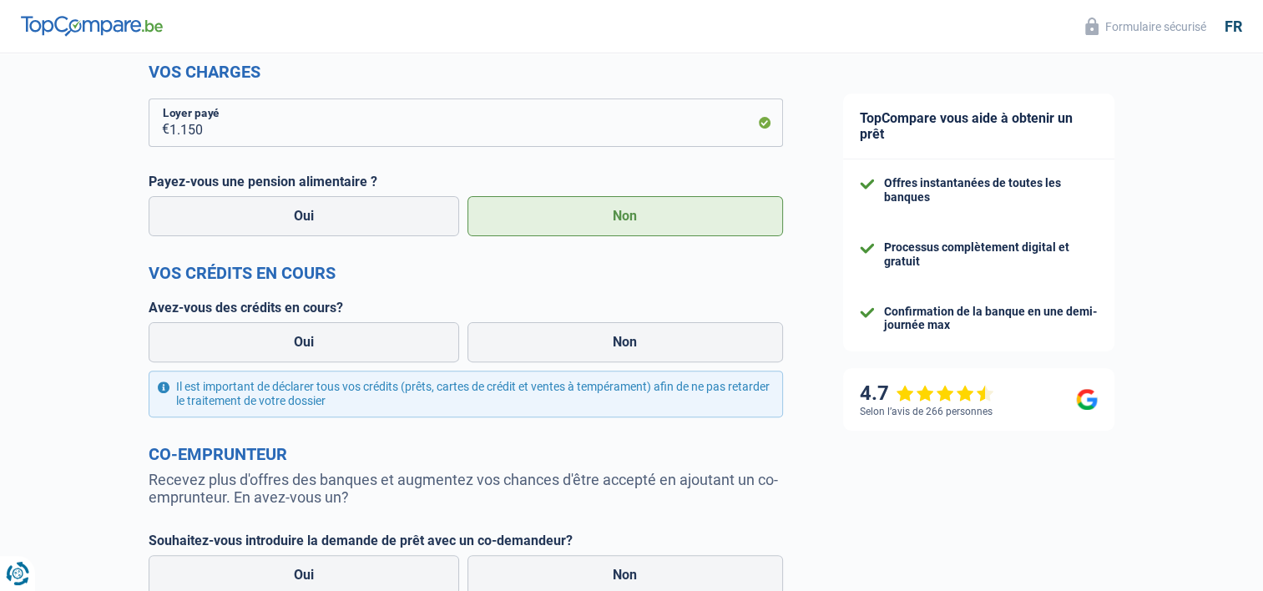
scroll to position [445, 0]
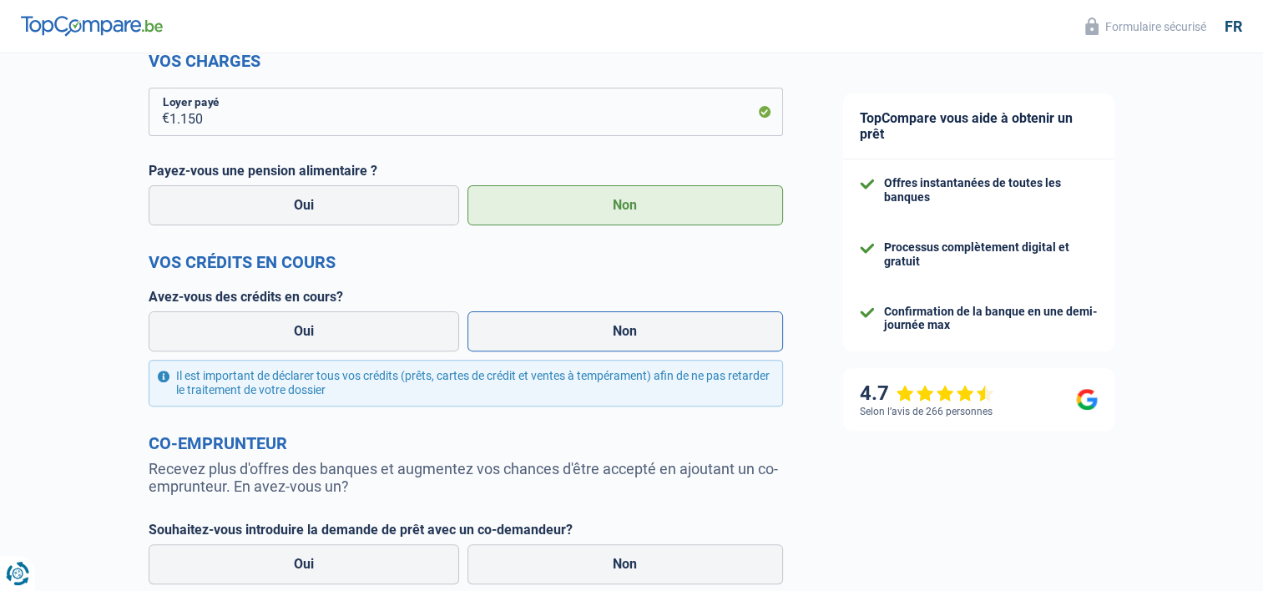
click at [642, 324] on label "Non" at bounding box center [625, 331] width 316 height 40
click at [642, 324] on input "Non" at bounding box center [625, 331] width 316 height 40
radio input "true"
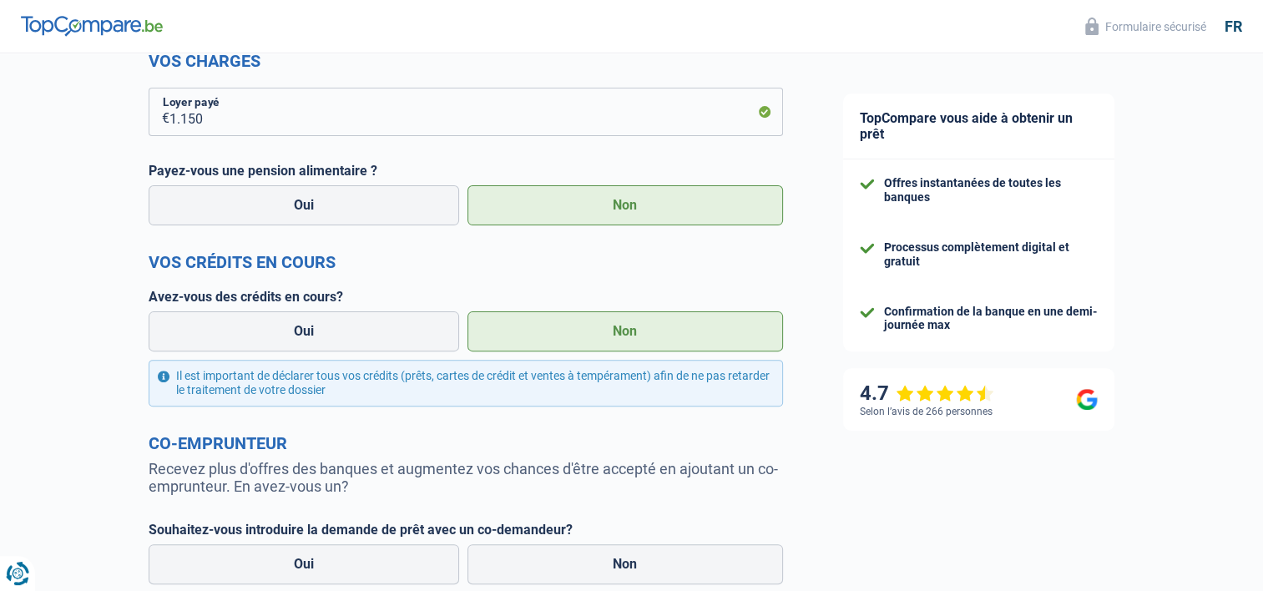
click at [636, 334] on label "Non" at bounding box center [625, 331] width 316 height 40
click at [636, 334] on input "Non" at bounding box center [625, 331] width 316 height 40
click at [596, 568] on label "Non" at bounding box center [625, 564] width 316 height 40
click at [596, 568] on input "Non" at bounding box center [625, 564] width 316 height 40
radio input "true"
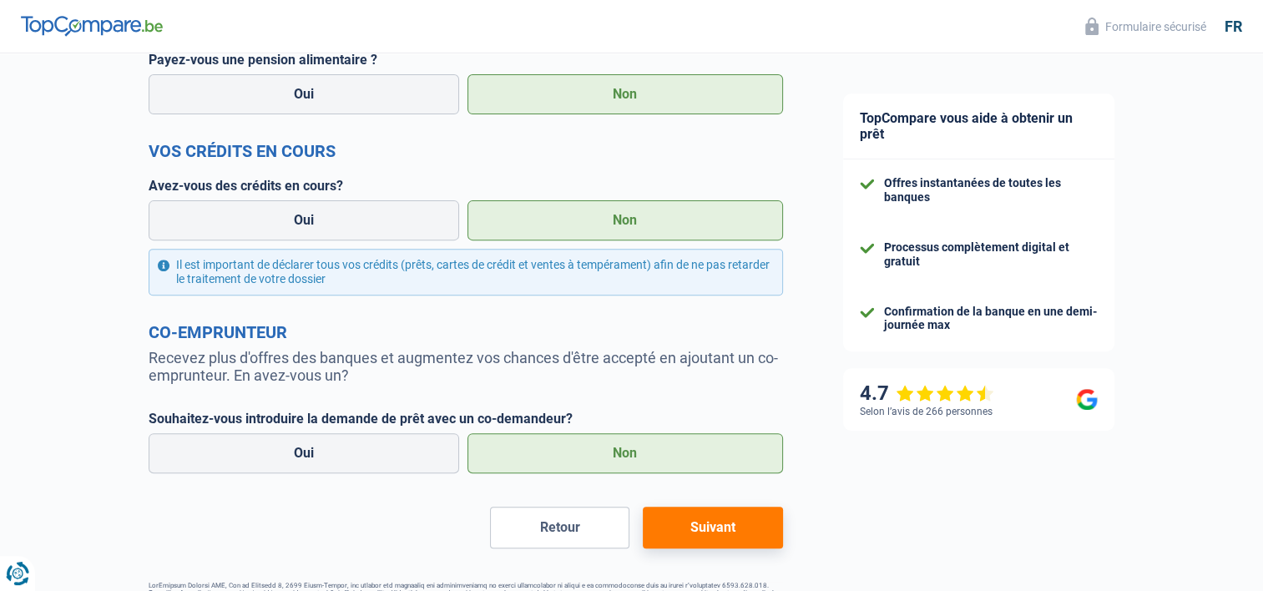
scroll to position [614, 0]
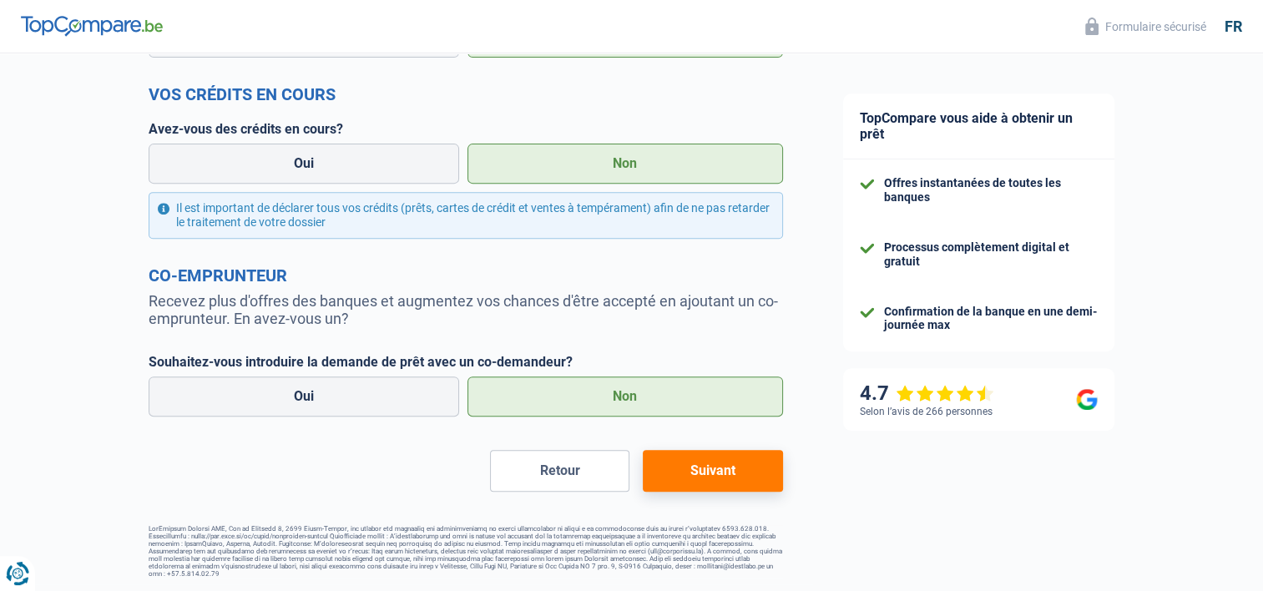
click at [710, 466] on button "Suivant" at bounding box center [712, 471] width 139 height 42
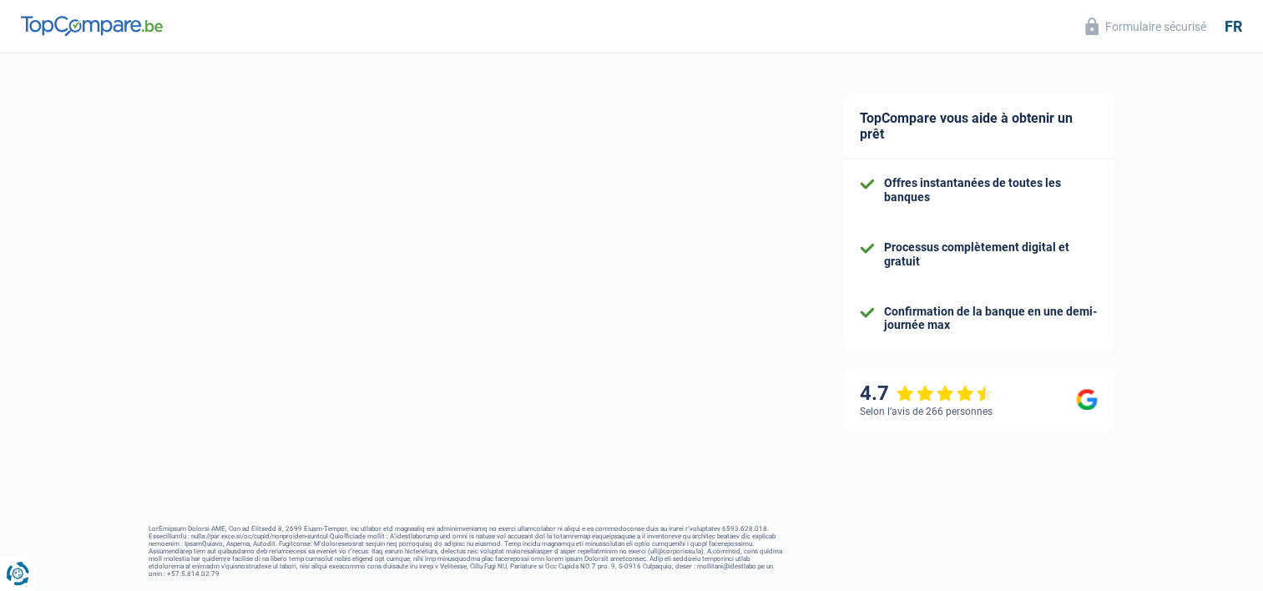
select select "60"
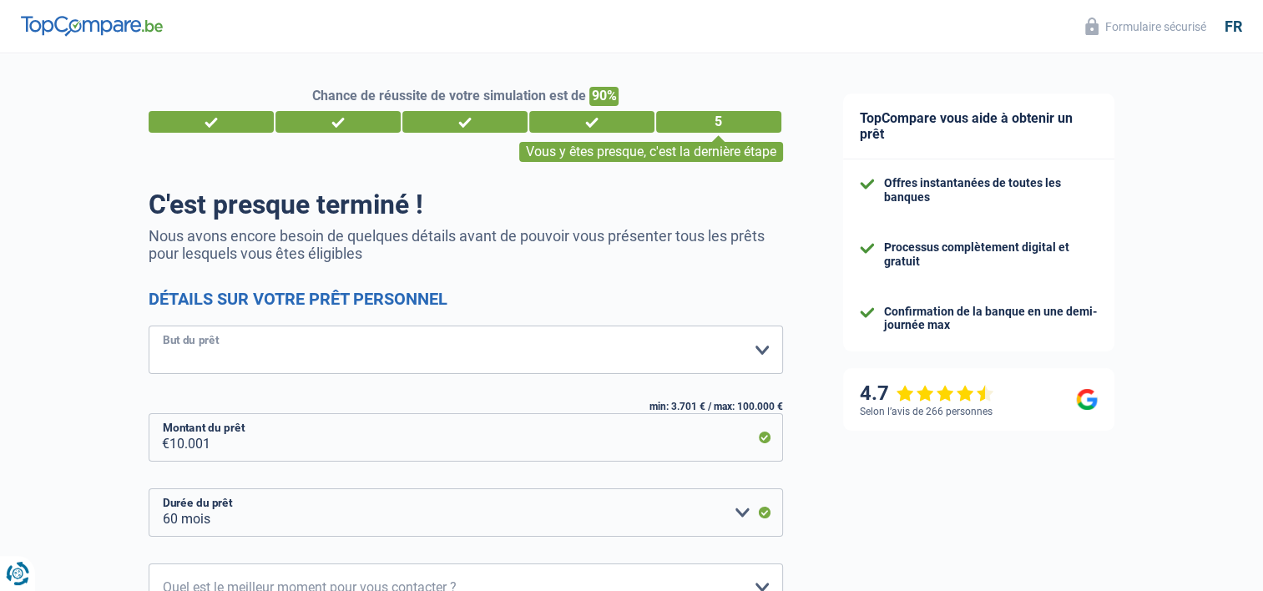
click at [759, 356] on select "Confort maison: meubles, textile, peinture, électroménager, outillage non-profe…" at bounding box center [466, 350] width 634 height 48
select select "hobbies"
click at [149, 326] on select "Confort maison: meubles, textile, peinture, électroménager, outillage non-profe…" at bounding box center [466, 350] width 634 height 48
click at [182, 444] on input "10.001" at bounding box center [476, 437] width 614 height 48
click at [219, 443] on input "10.001" at bounding box center [476, 437] width 614 height 48
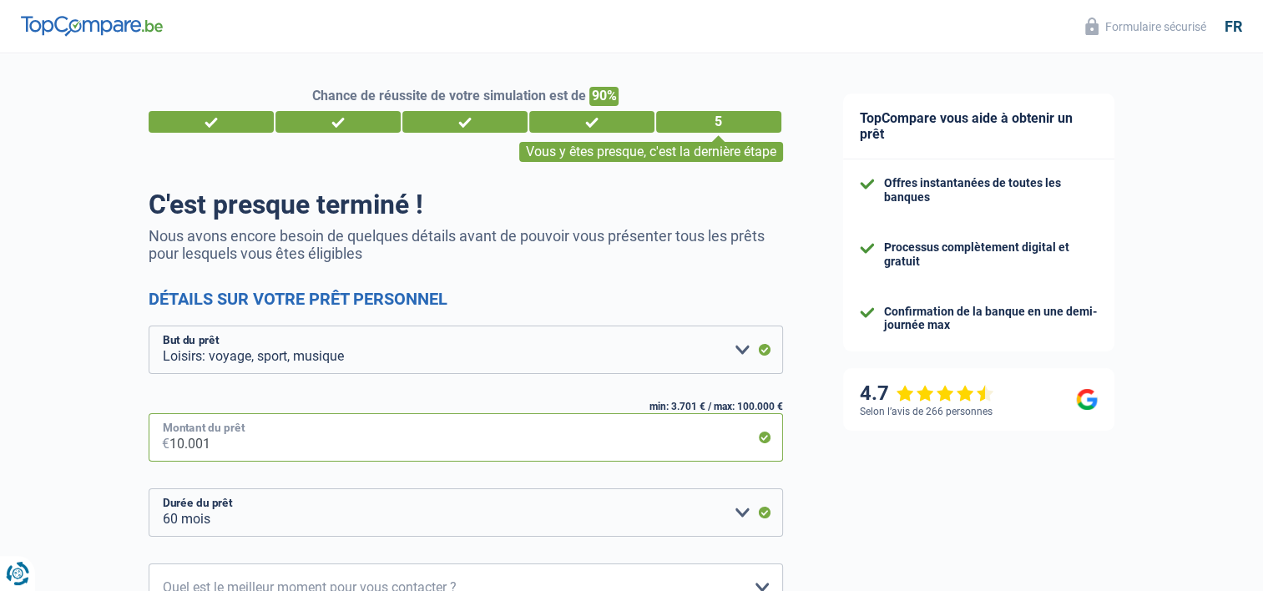
type input "1.000"
select select "24"
type input "1"
type input "5.000"
select select "36"
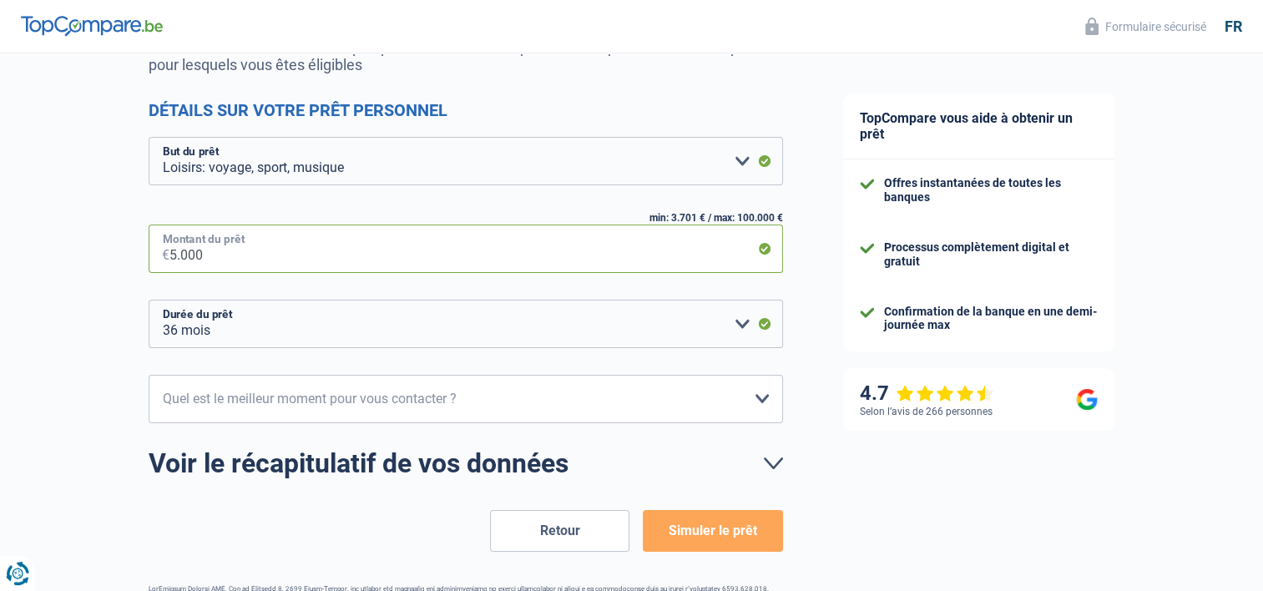
scroll to position [245, 0]
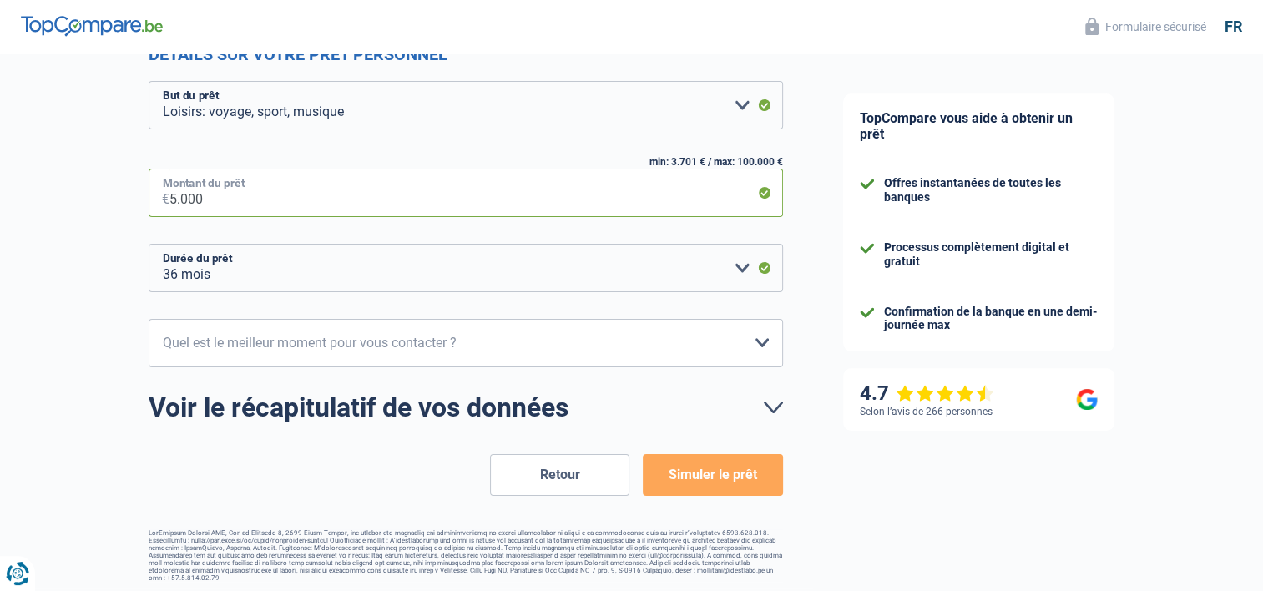
type input "5.000"
click at [217, 275] on select "12 mois 18 mois 24 mois 30 mois 36 mois Veuillez sélectionner une option" at bounding box center [466, 268] width 634 height 48
select select "12"
click at [149, 244] on select "12 mois 18 mois 24 mois 30 mois 36 mois Veuillez sélectionner une option" at bounding box center [466, 268] width 634 height 48
click at [754, 341] on select "10h-12h 12h-14h 14h-16h 16h-18h Veuillez sélectionner une option" at bounding box center [466, 343] width 634 height 48
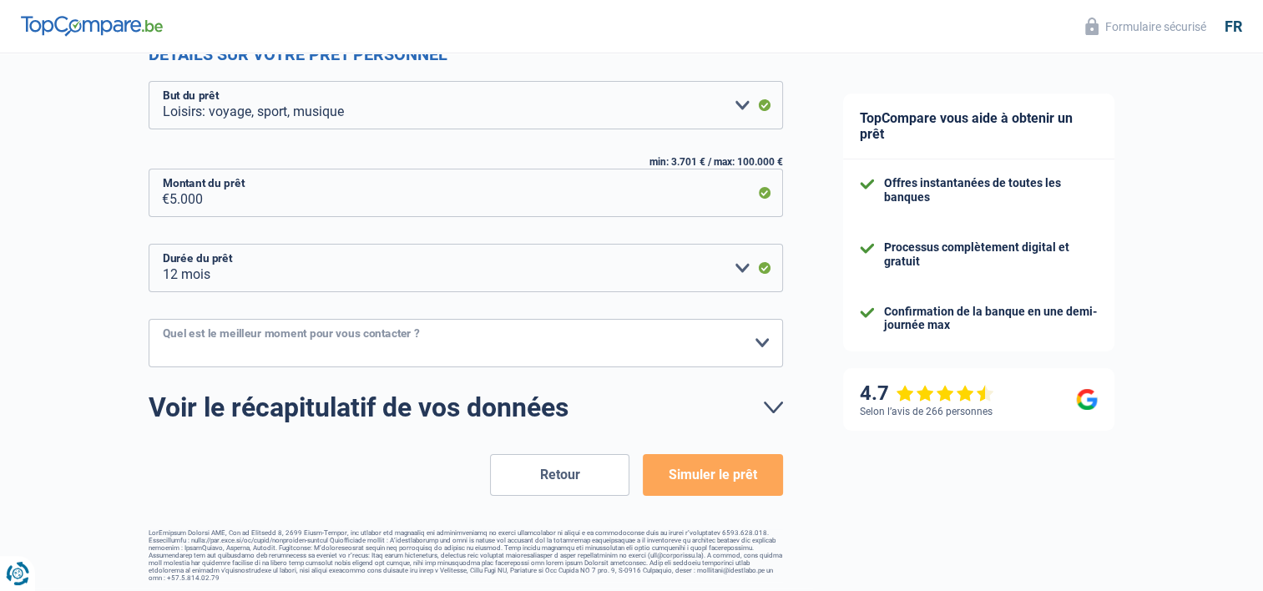
select select "14-16"
click at [149, 319] on select "10h-12h 12h-14h 14h-16h 16h-18h Veuillez sélectionner une option" at bounding box center [466, 343] width 634 height 48
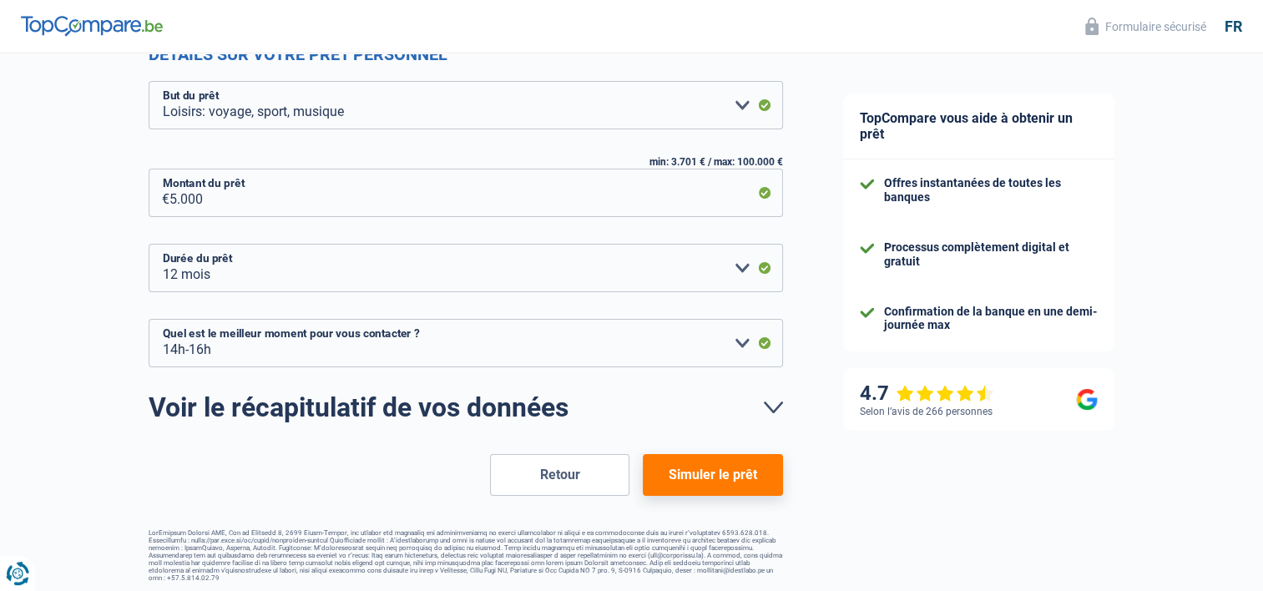
click at [748, 474] on button "Simuler le prêt" at bounding box center [712, 475] width 139 height 42
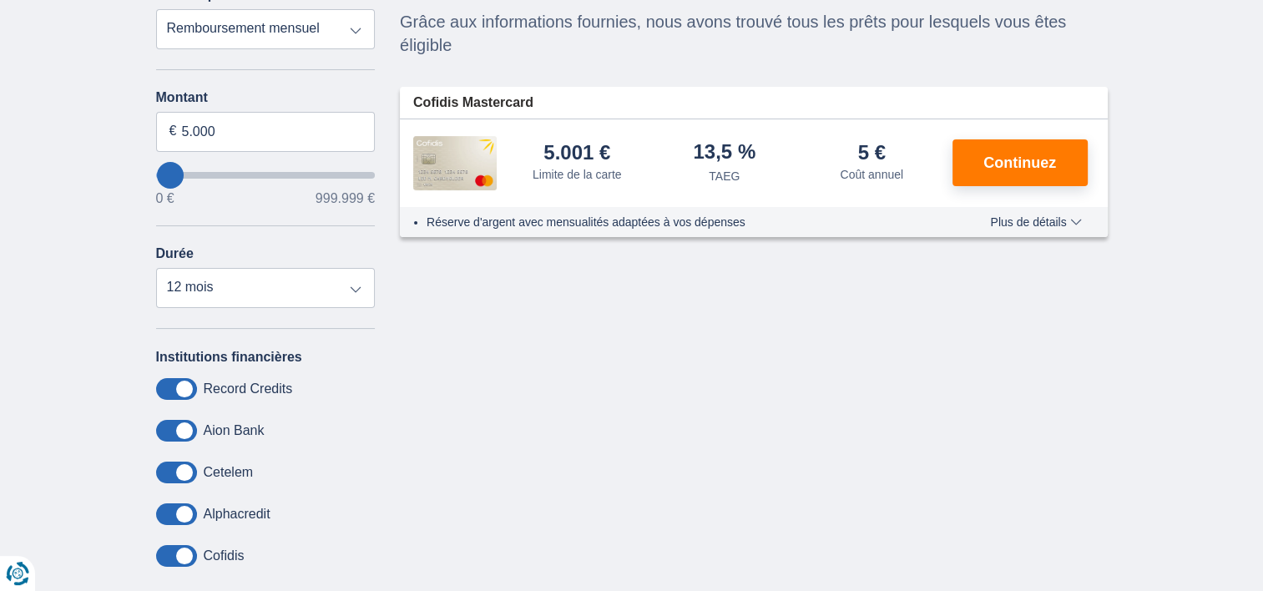
scroll to position [255, 0]
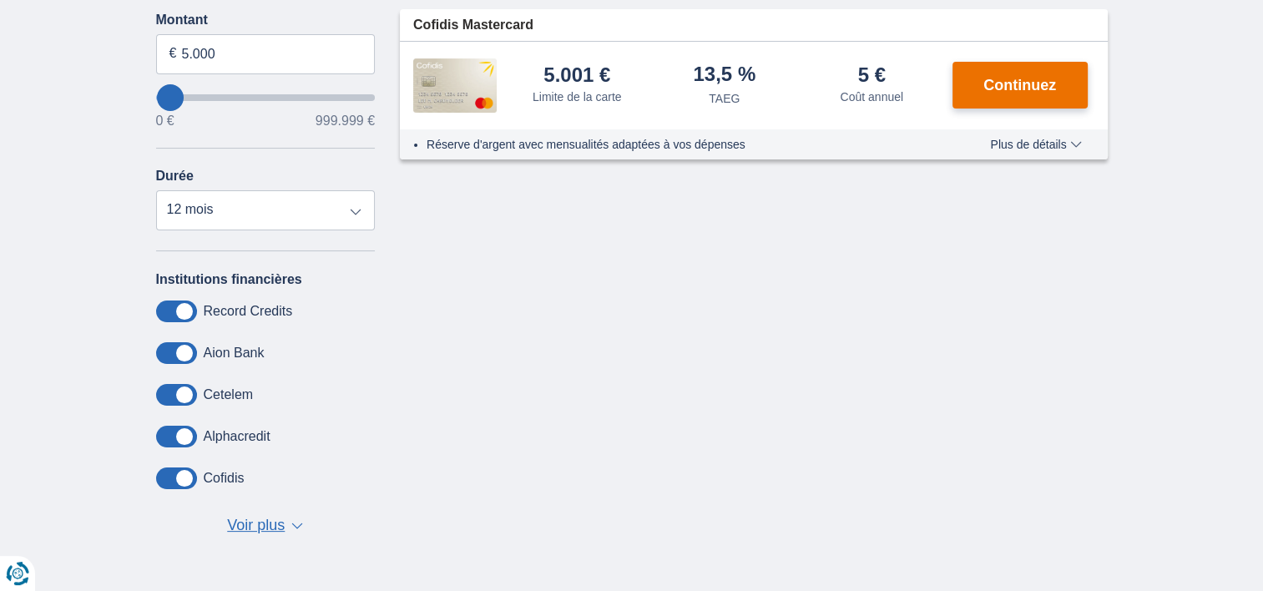
click at [1007, 84] on span "Continuez" at bounding box center [1019, 85] width 73 height 15
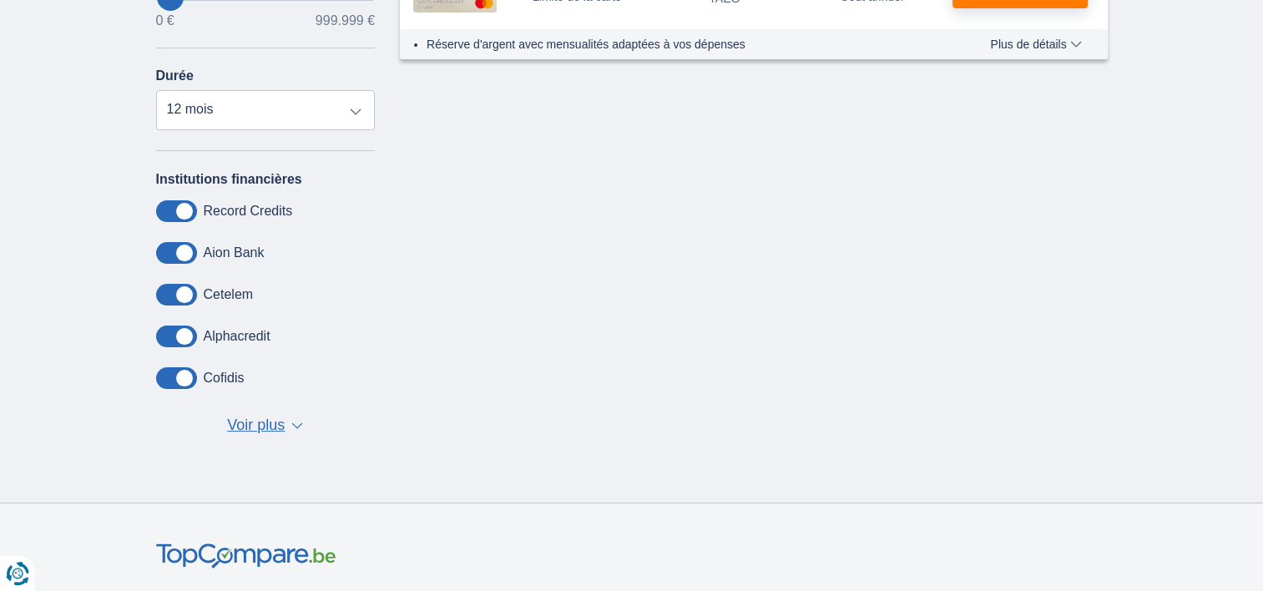
scroll to position [322, 0]
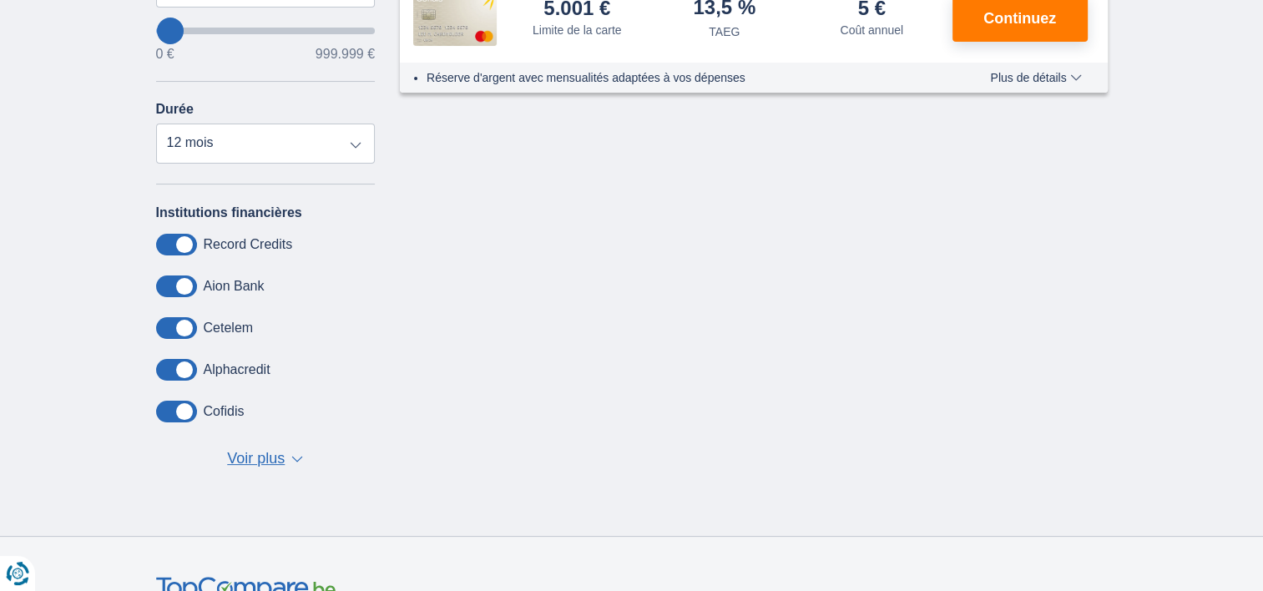
click at [279, 461] on span "Voir plus" at bounding box center [256, 459] width 58 height 22
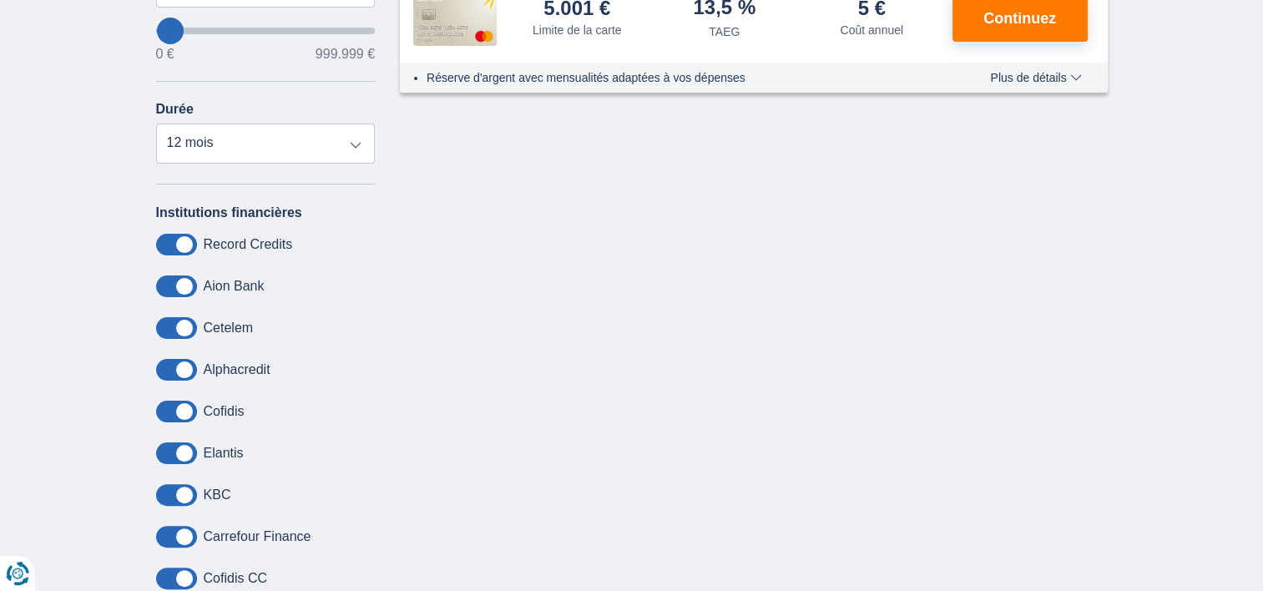
click at [187, 493] on span at bounding box center [176, 495] width 41 height 22
click at [0, 0] on input "checkbox" at bounding box center [0, 0] width 0 height 0
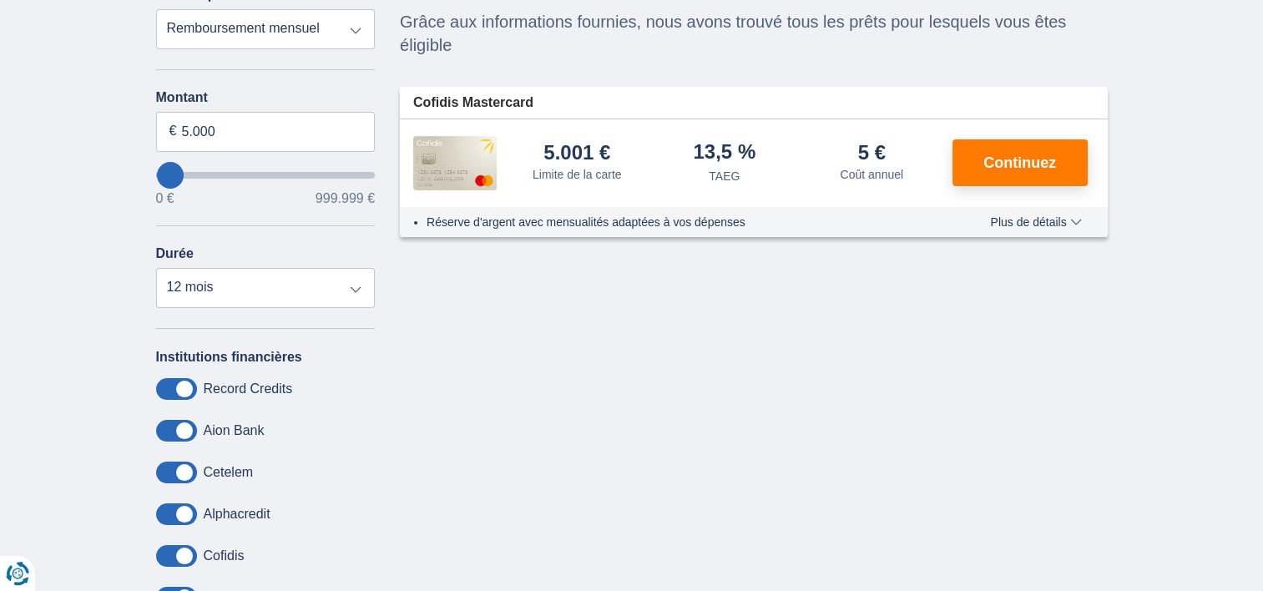
scroll to position [111, 0]
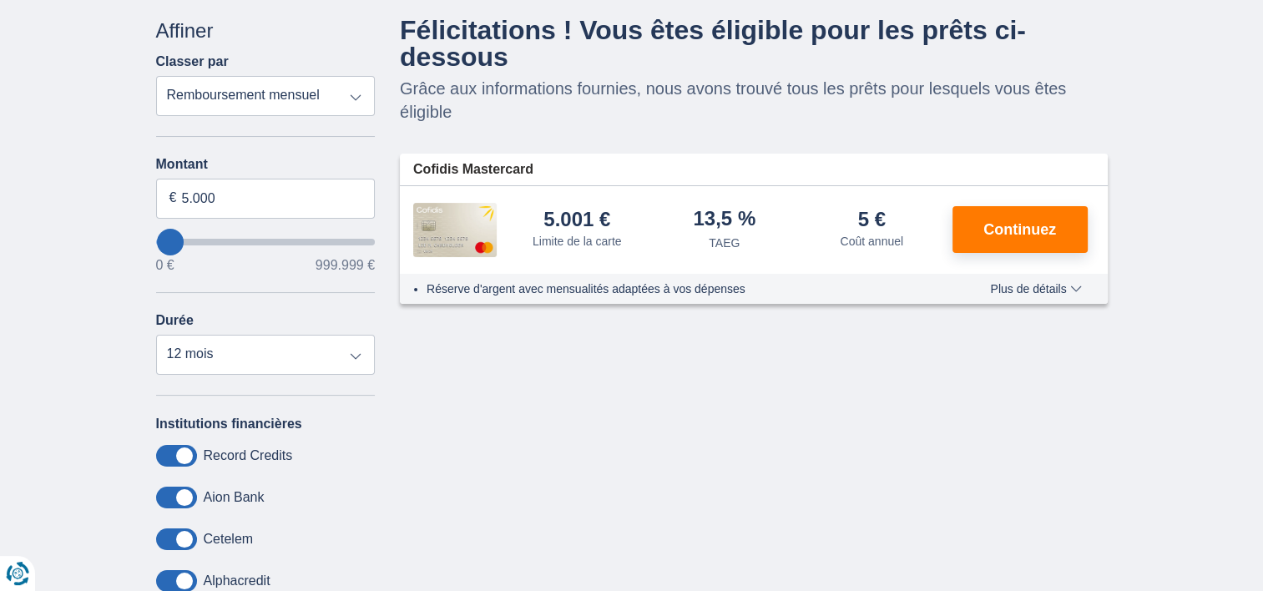
drag, startPoint x: 1269, startPoint y: 8, endPoint x: 642, endPoint y: 373, distance: 725.3
click at [642, 373] on div "Annuler Filtres Affiner Classer par Remboursement total TAEG Remboursement mens…" at bounding box center [632, 508] width 977 height 983
click at [1079, 286] on span "Plus de détails" at bounding box center [1035, 289] width 91 height 12
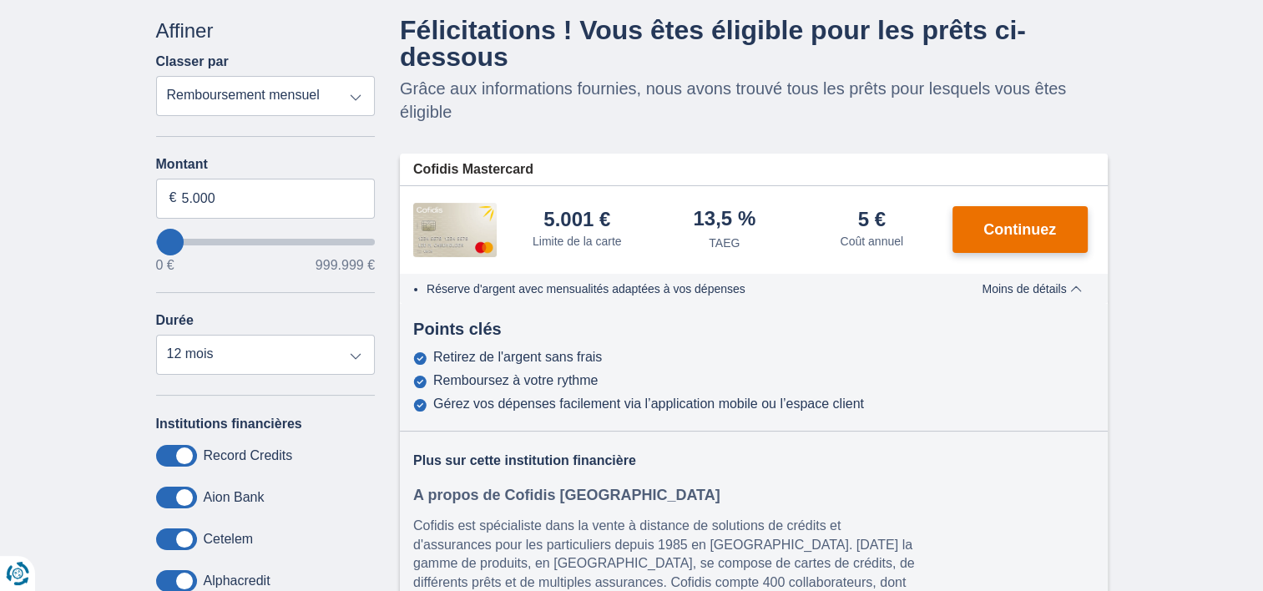
click at [1016, 226] on span "Continuez" at bounding box center [1019, 229] width 73 height 15
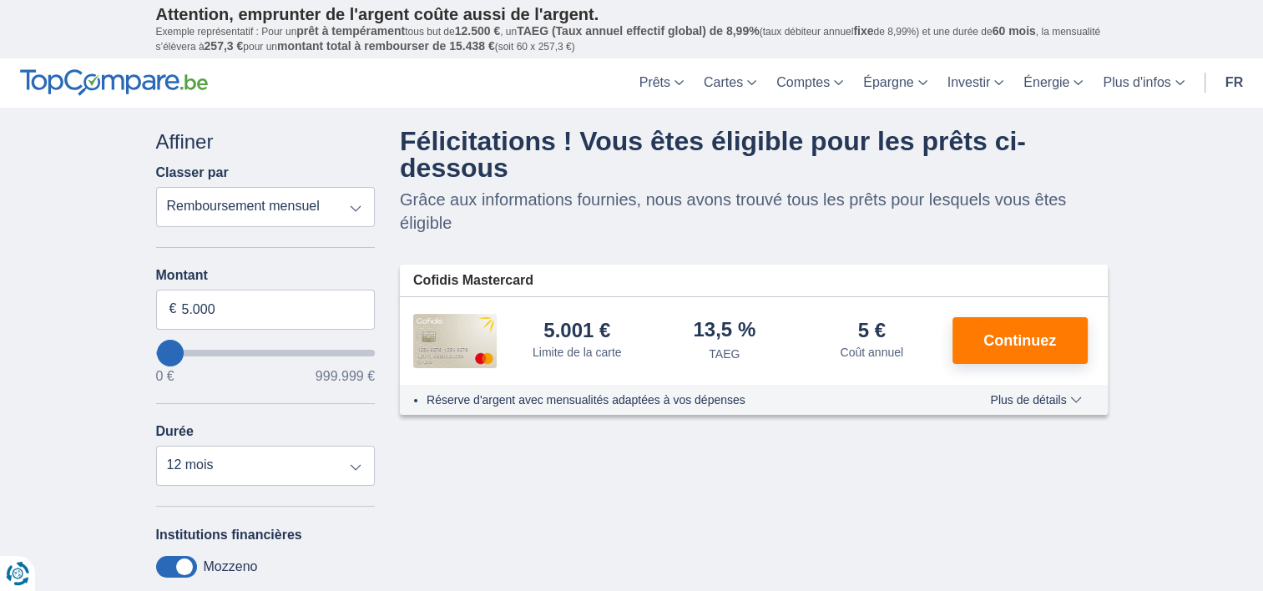
click at [1261, 585] on div "× widget.non-eligible-application.title widget.non-eligible-application.text no…" at bounding box center [631, 483] width 1263 height 750
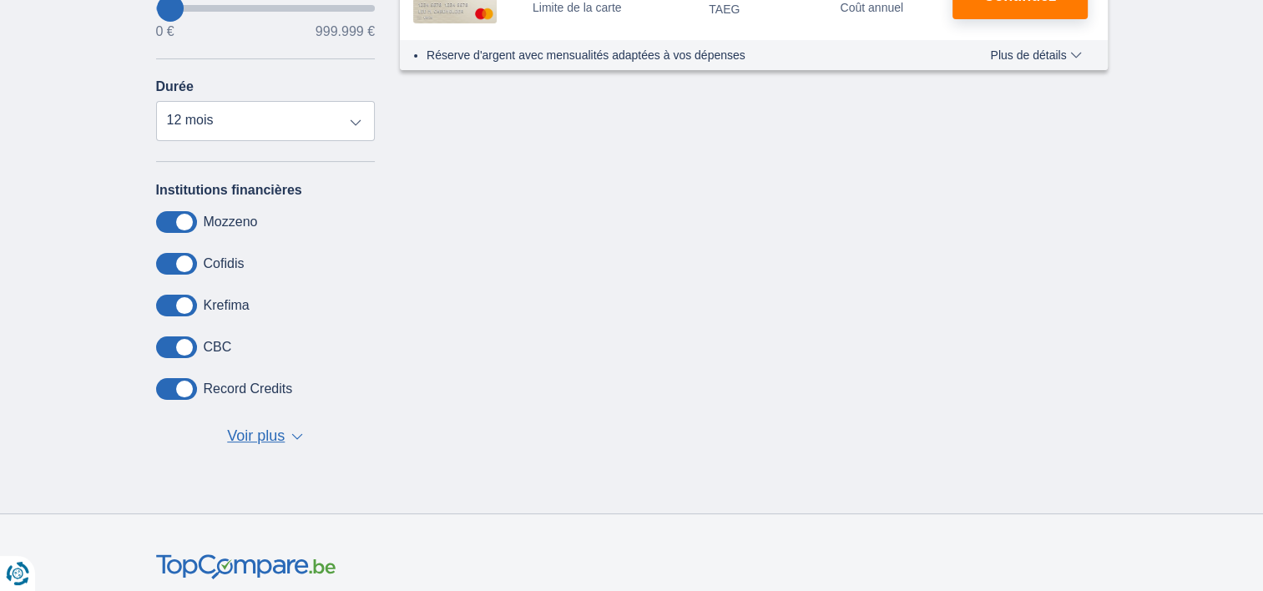
scroll to position [401, 0]
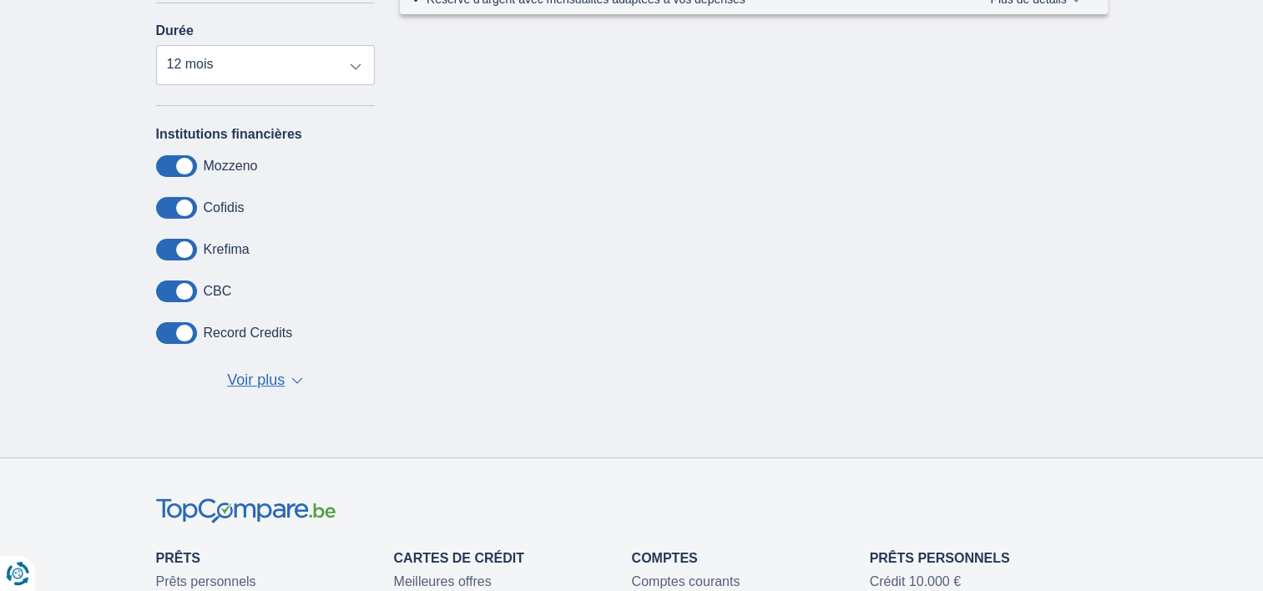
click at [283, 379] on span "Voir plus" at bounding box center [256, 381] width 58 height 22
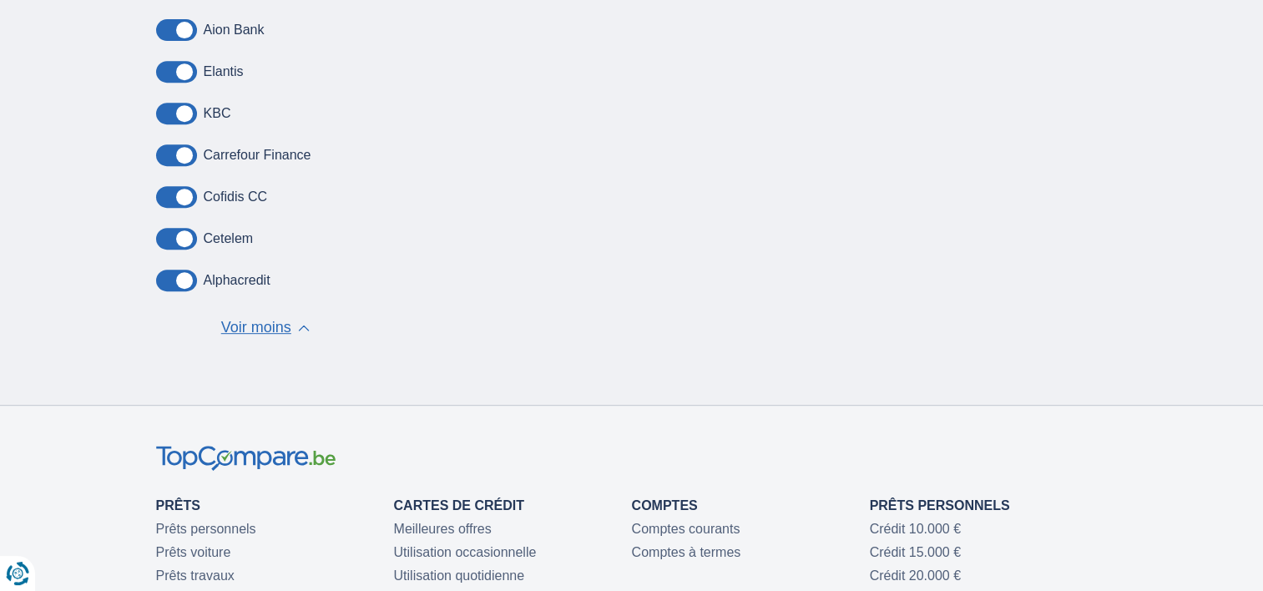
scroll to position [768, 0]
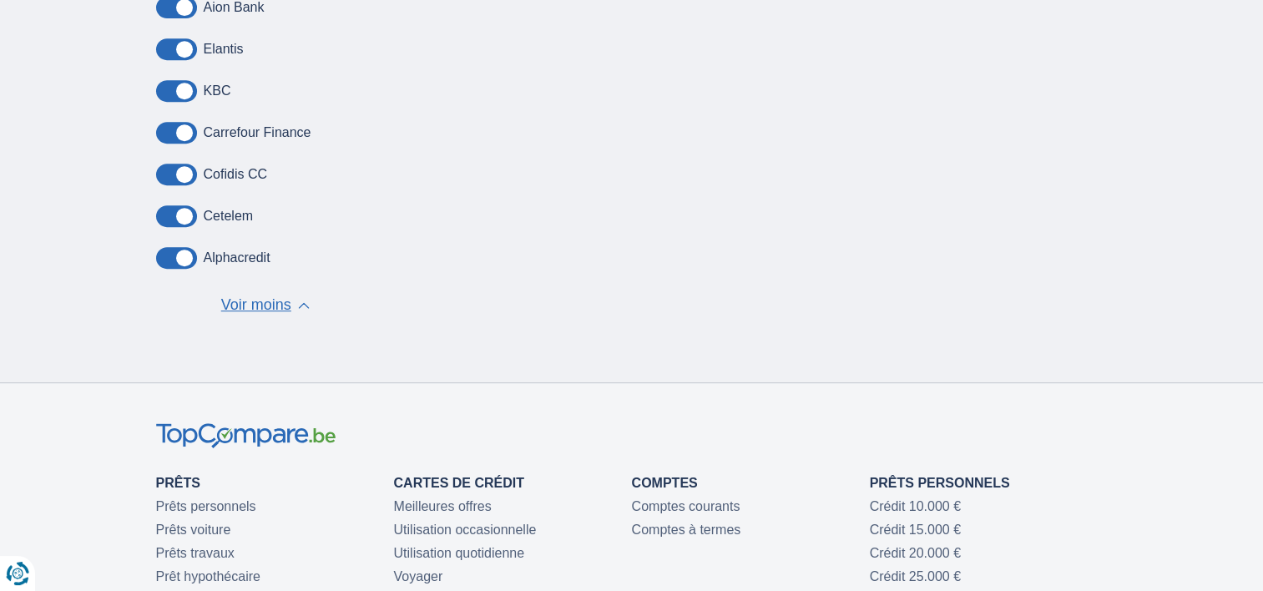
click at [216, 87] on label "KBC" at bounding box center [218, 90] width 28 height 15
click at [215, 87] on label "KBC" at bounding box center [218, 90] width 28 height 15
click at [184, 95] on span at bounding box center [176, 91] width 41 height 22
click at [0, 0] on input "checkbox" at bounding box center [0, 0] width 0 height 0
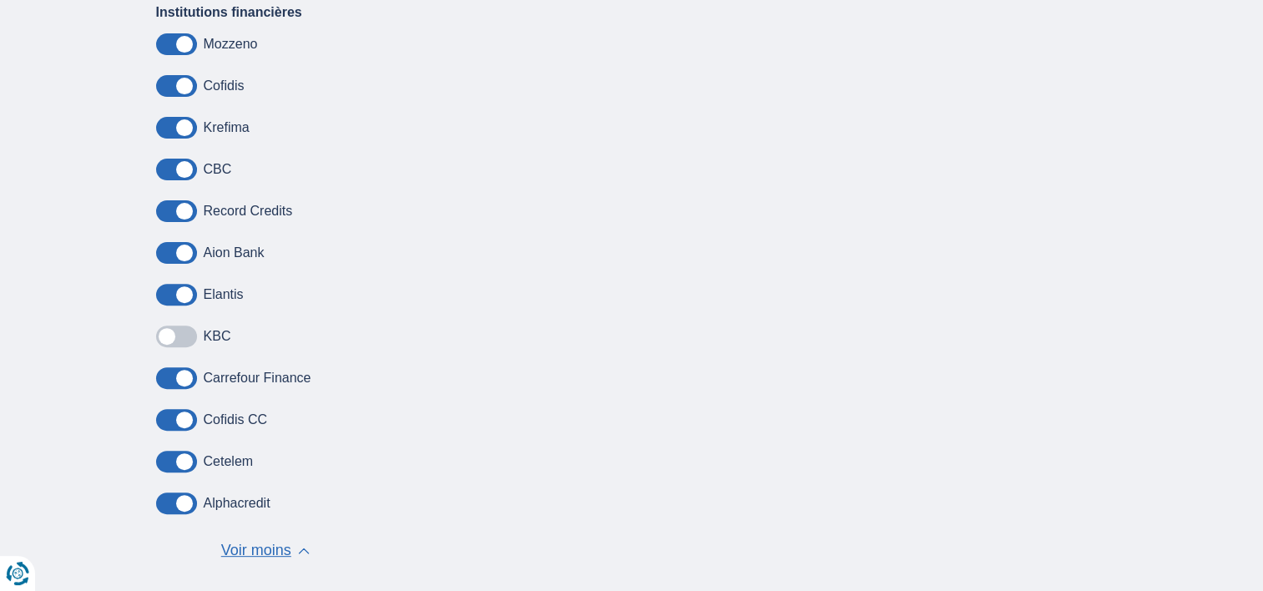
scroll to position [478, 0]
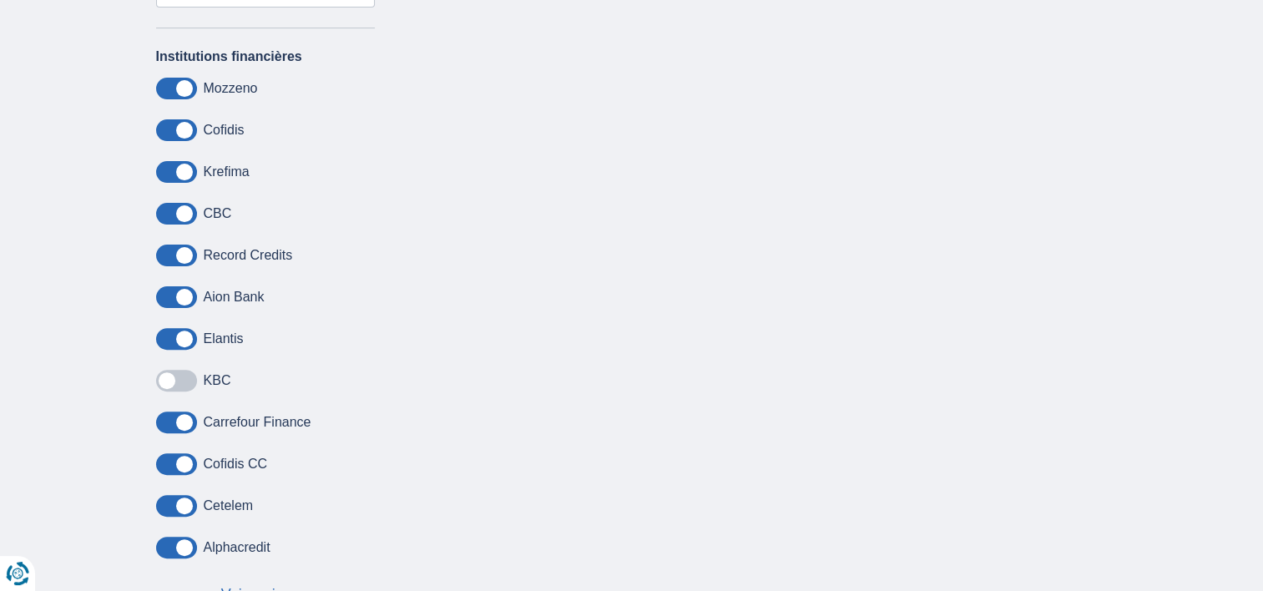
drag, startPoint x: 109, startPoint y: 434, endPoint x: 127, endPoint y: 436, distance: 17.6
drag, startPoint x: 127, startPoint y: 436, endPoint x: 178, endPoint y: 466, distance: 59.1
click at [178, 466] on span at bounding box center [176, 464] width 41 height 22
click at [0, 0] on input "checkbox" at bounding box center [0, 0] width 0 height 0
click at [179, 497] on span at bounding box center [176, 506] width 41 height 22
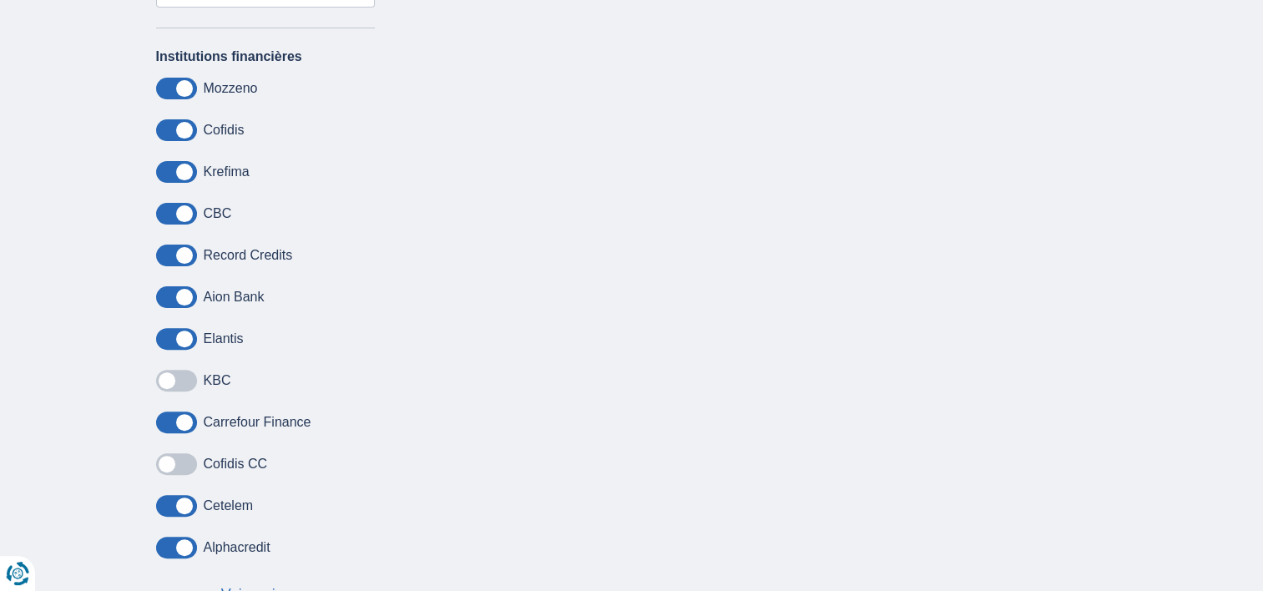
click at [0, 0] on input "checkbox" at bounding box center [0, 0] width 0 height 0
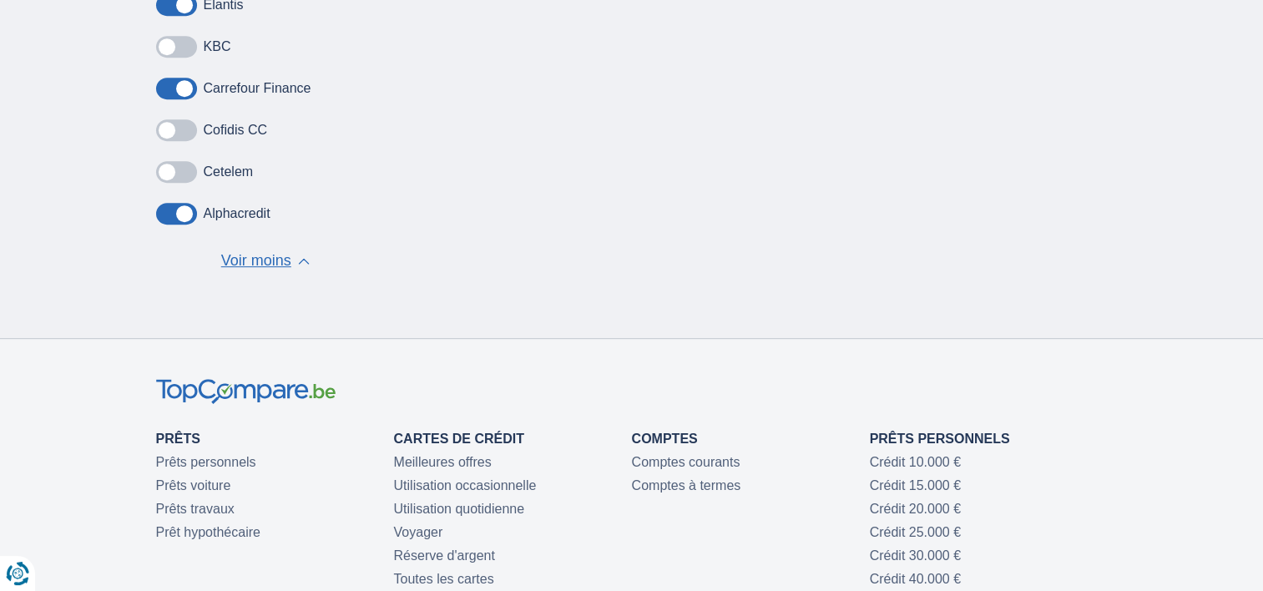
scroll to position [856, 0]
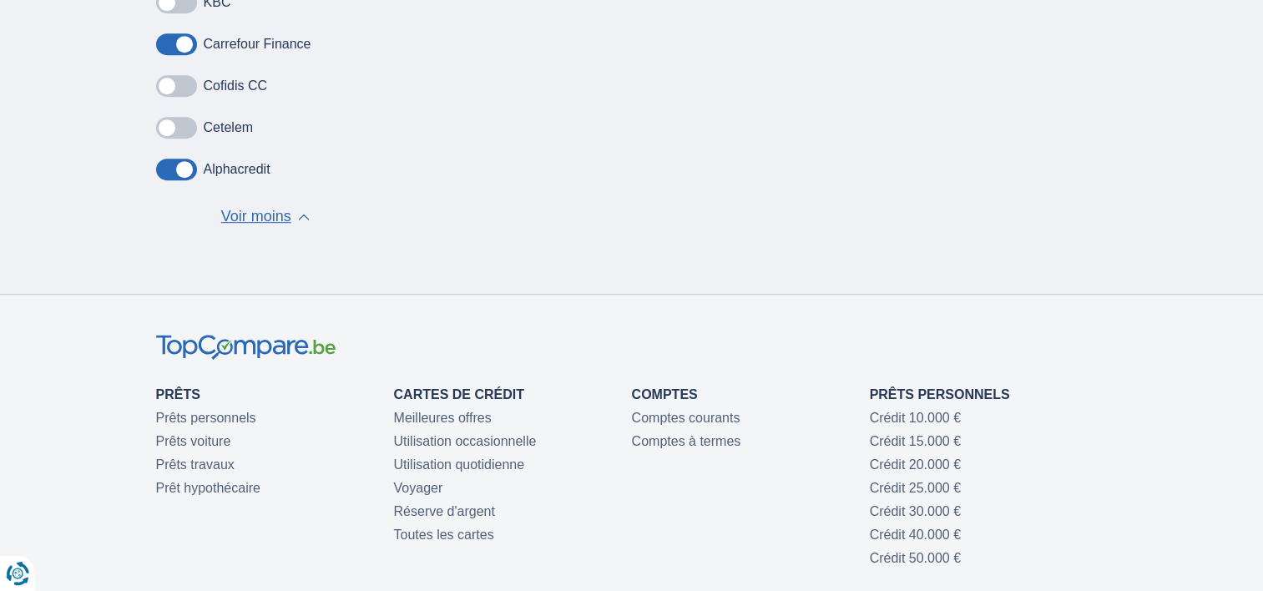
drag, startPoint x: 1267, startPoint y: 580, endPoint x: 558, endPoint y: 149, distance: 830.1
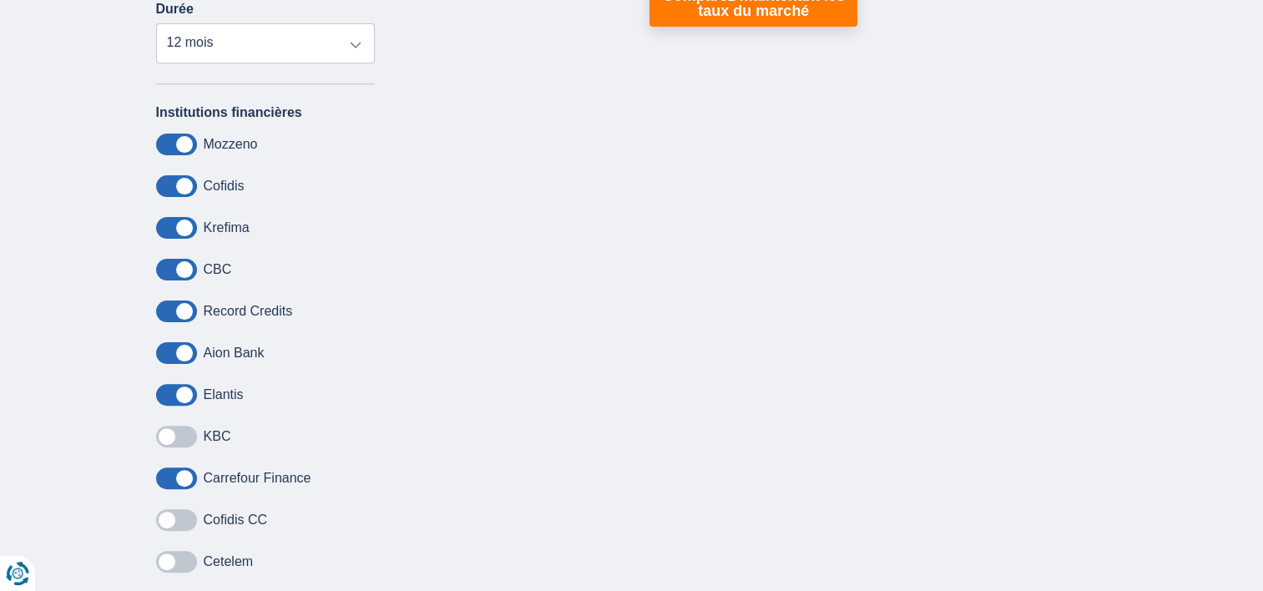
scroll to position [456, 0]
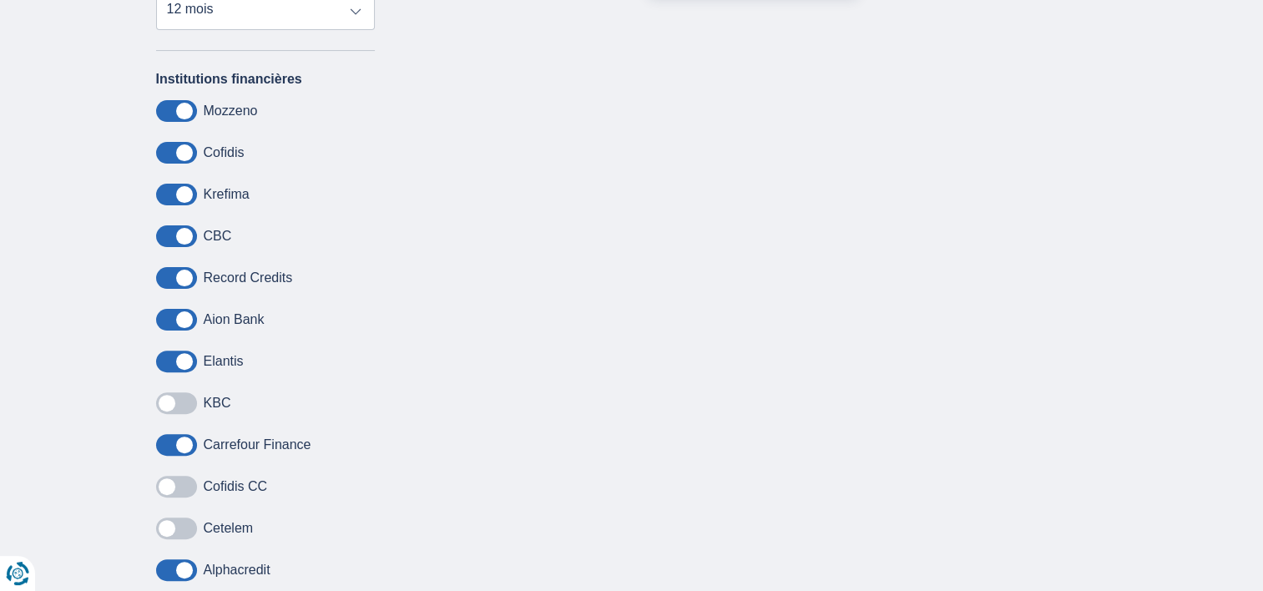
drag, startPoint x: 1271, startPoint y: 581, endPoint x: 63, endPoint y: 470, distance: 1213.0
drag, startPoint x: 63, startPoint y: 470, endPoint x: 174, endPoint y: 528, distance: 125.8
click at [174, 528] on span at bounding box center [176, 529] width 41 height 22
click at [0, 0] on input "checkbox" at bounding box center [0, 0] width 0 height 0
click at [173, 483] on span at bounding box center [176, 487] width 41 height 22
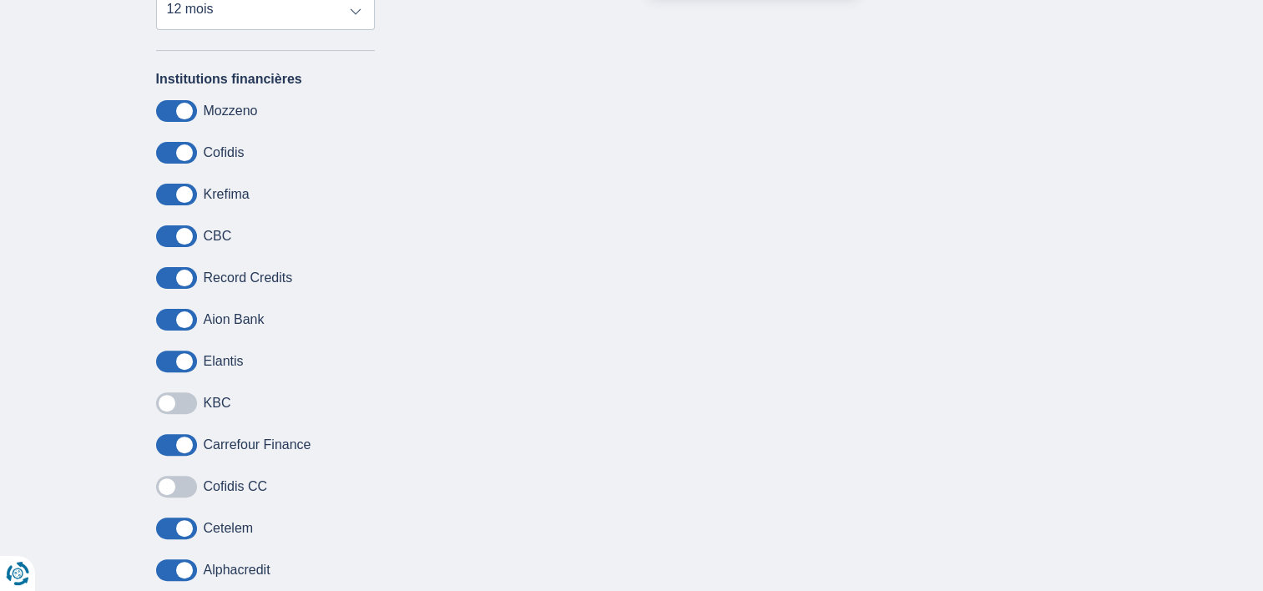
click at [0, 0] on input "checkbox" at bounding box center [0, 0] width 0 height 0
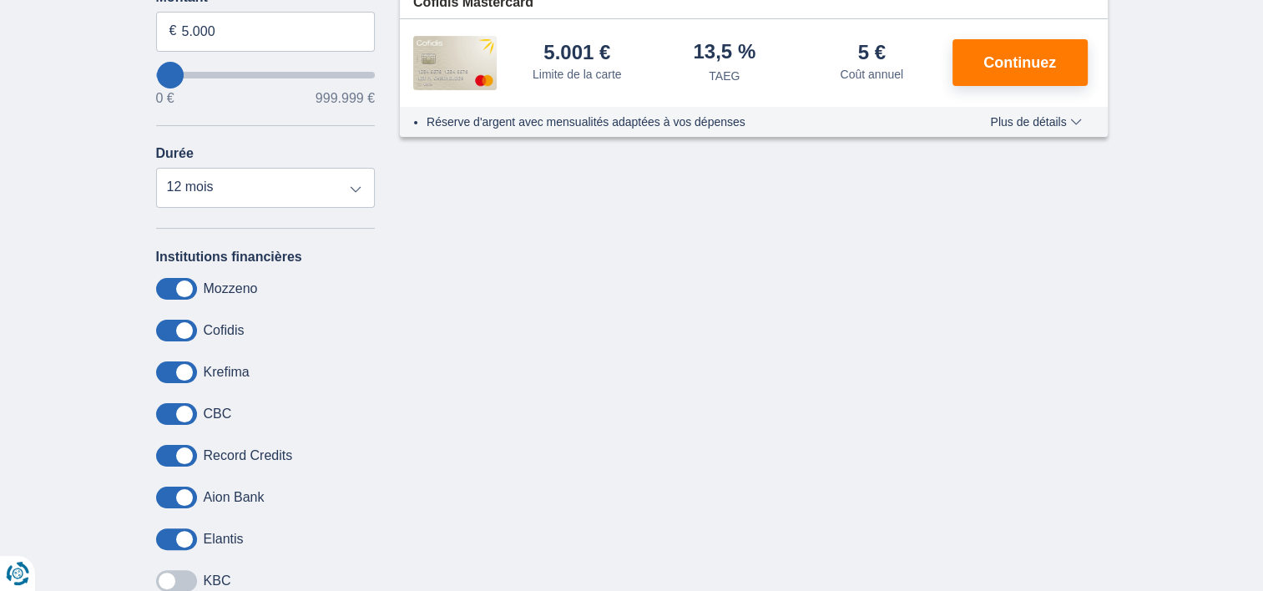
scroll to position [200, 0]
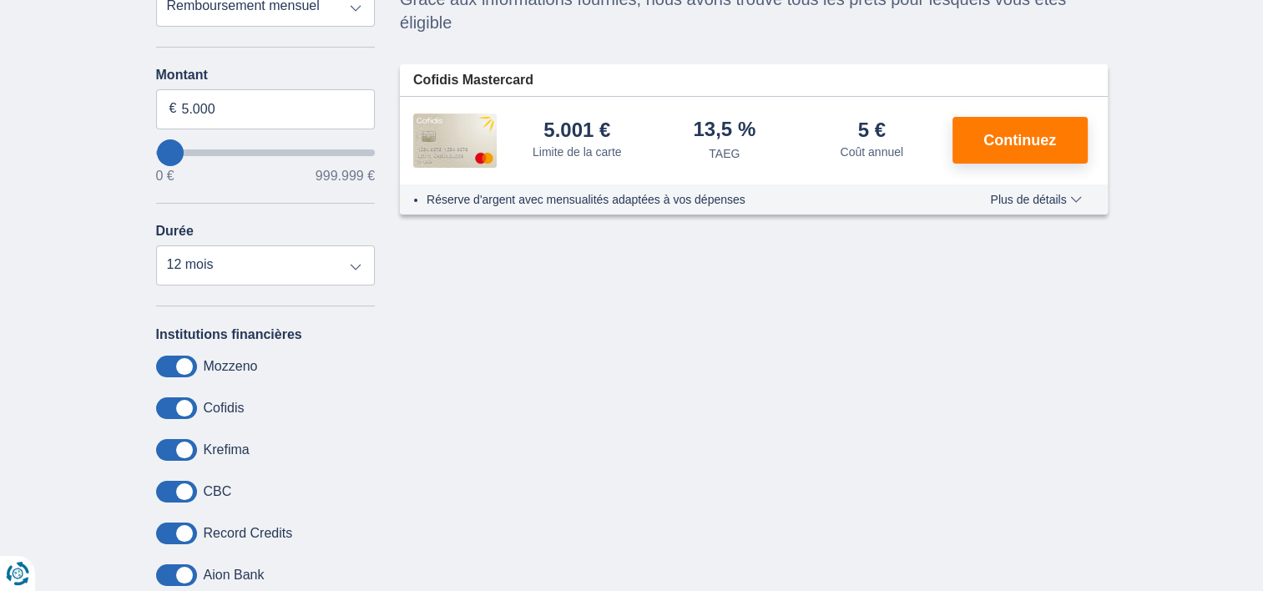
drag, startPoint x: 1263, startPoint y: 7, endPoint x: 605, endPoint y: 346, distance: 740.0
click at [605, 346] on div "Annuler Filtres Affiner Classer par Remboursement total TAEG Remboursement mens…" at bounding box center [632, 418] width 977 height 983
drag, startPoint x: 61, startPoint y: 434, endPoint x: 498, endPoint y: 194, distance: 499.1
click at [498, 194] on li "Réserve d'argent avec mensualités adaptées à vos dépenses" at bounding box center [684, 199] width 515 height 17
click at [1069, 194] on span "Plus de détails" at bounding box center [1035, 200] width 91 height 12
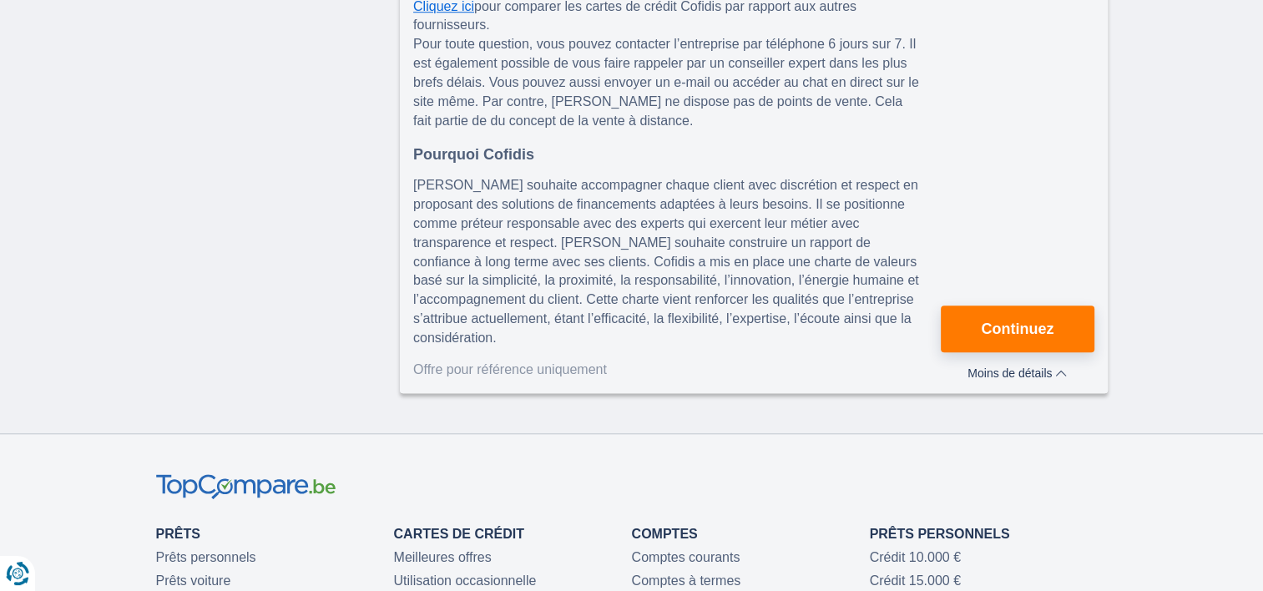
scroll to position [1336, 0]
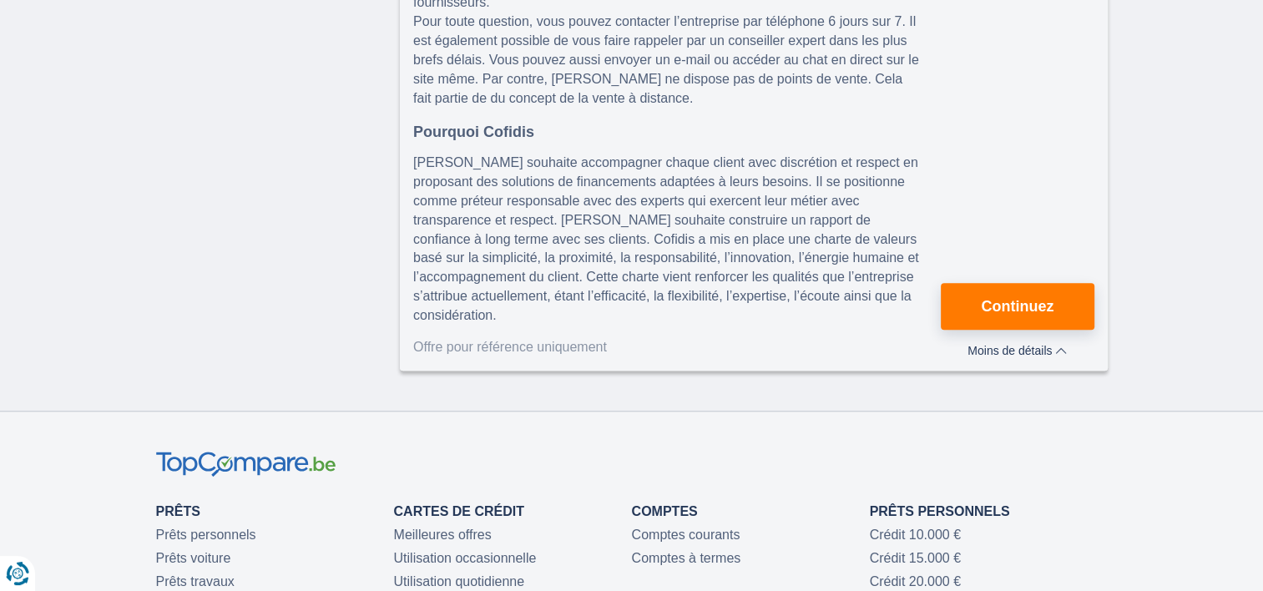
drag, startPoint x: 1163, startPoint y: 542, endPoint x: 1182, endPoint y: 120, distance: 422.0
click at [1018, 299] on span "Continuez" at bounding box center [1017, 306] width 73 height 15
